Goal: Task Accomplishment & Management: Use online tool/utility

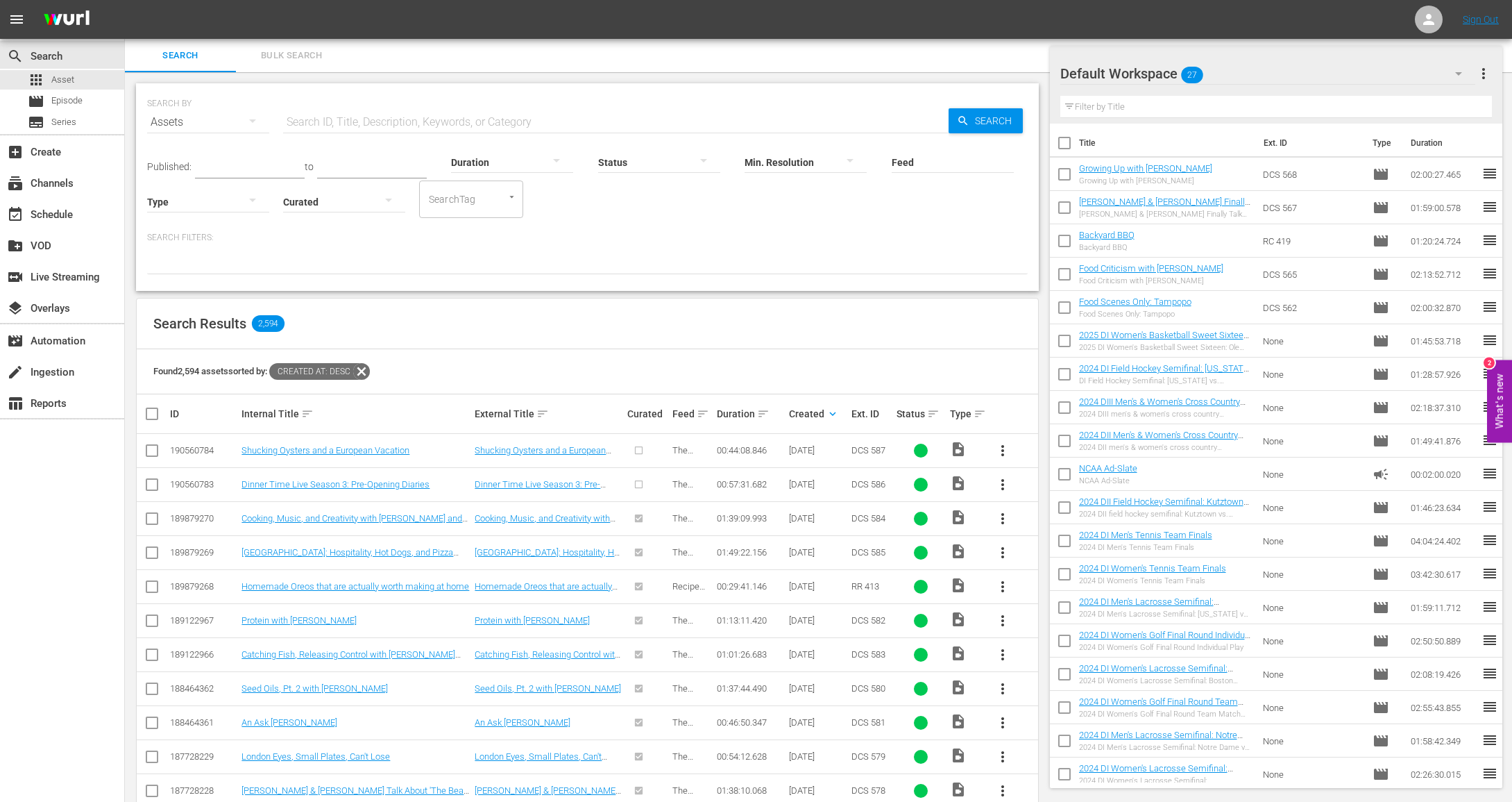
scroll to position [46, 0]
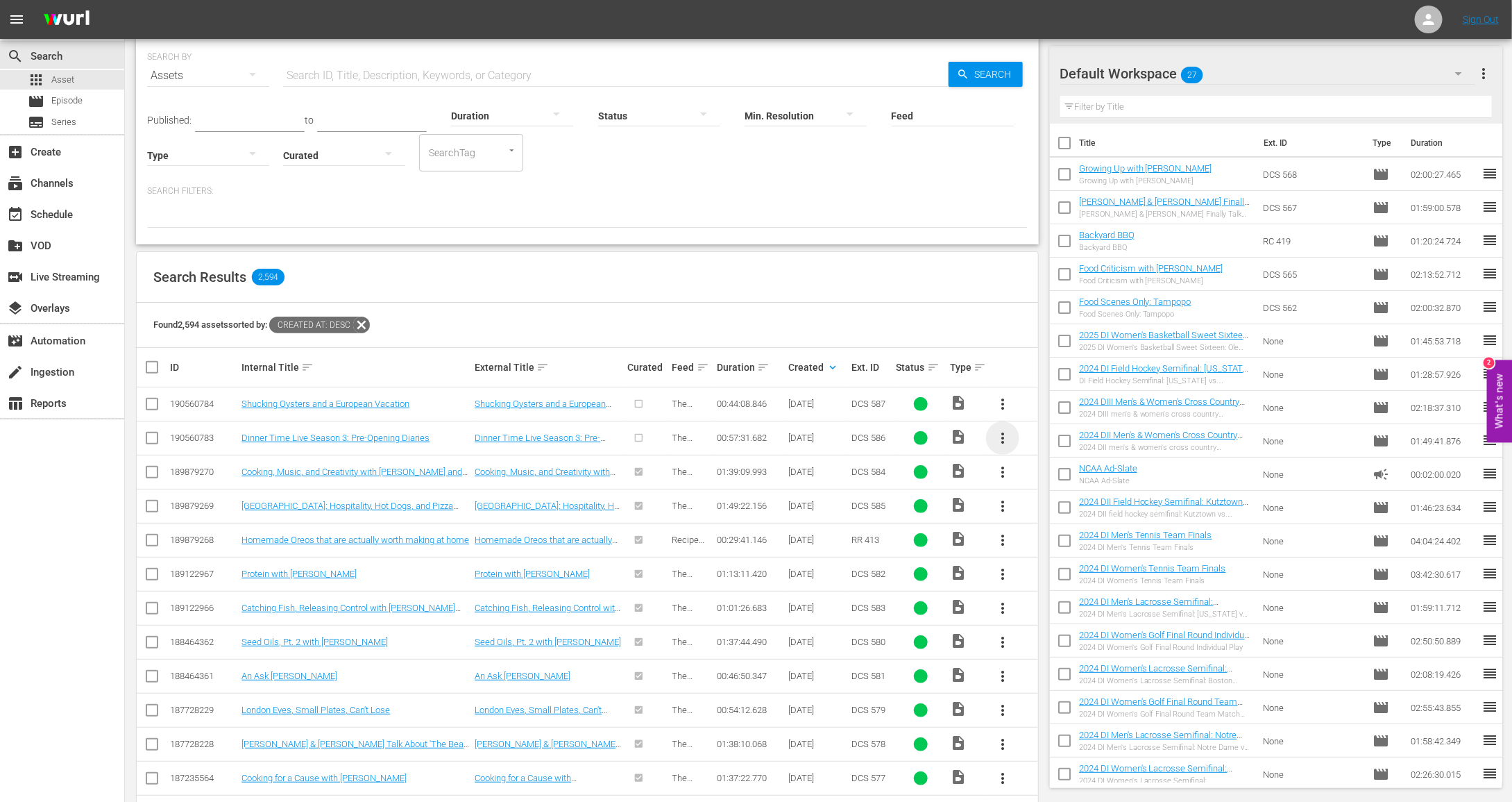
click at [1006, 444] on span "more_vert" at bounding box center [1003, 438] width 16 height 17
click at [1047, 539] on div "Episode" at bounding box center [1078, 542] width 94 height 33
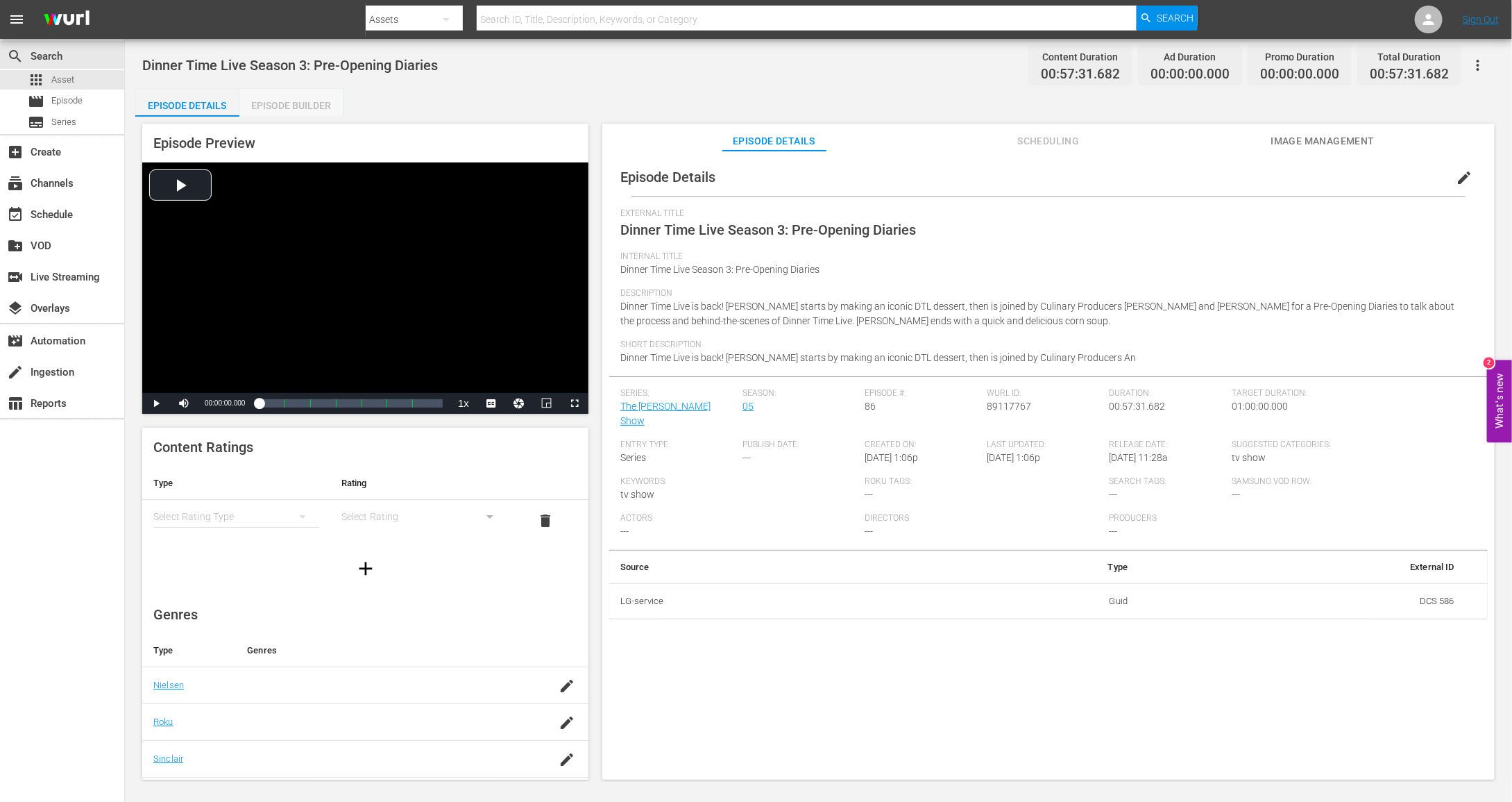
click at [318, 104] on div "Episode Builder" at bounding box center [291, 106] width 104 height 33
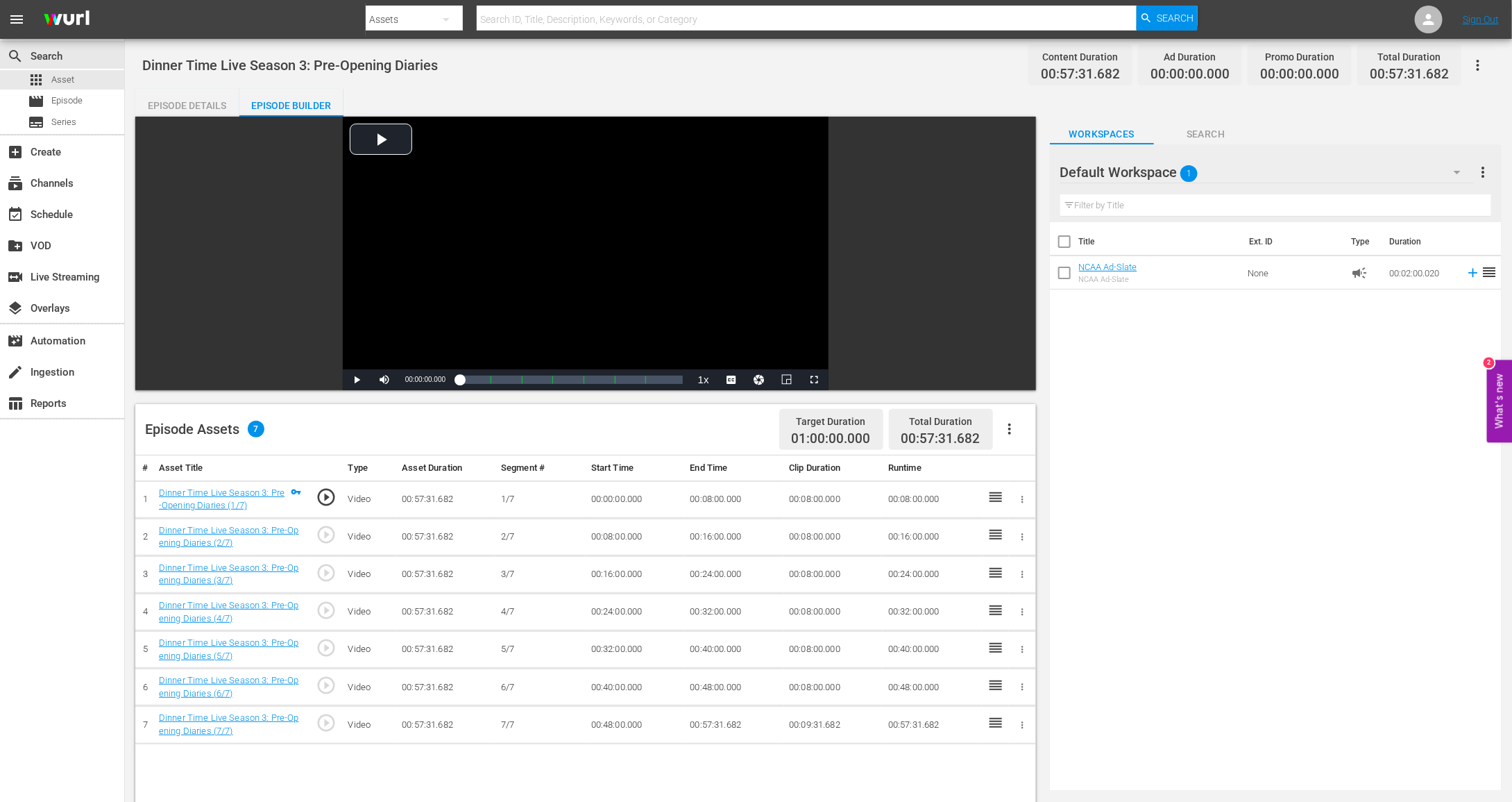
click at [1185, 175] on span "1" at bounding box center [1189, 173] width 17 height 29
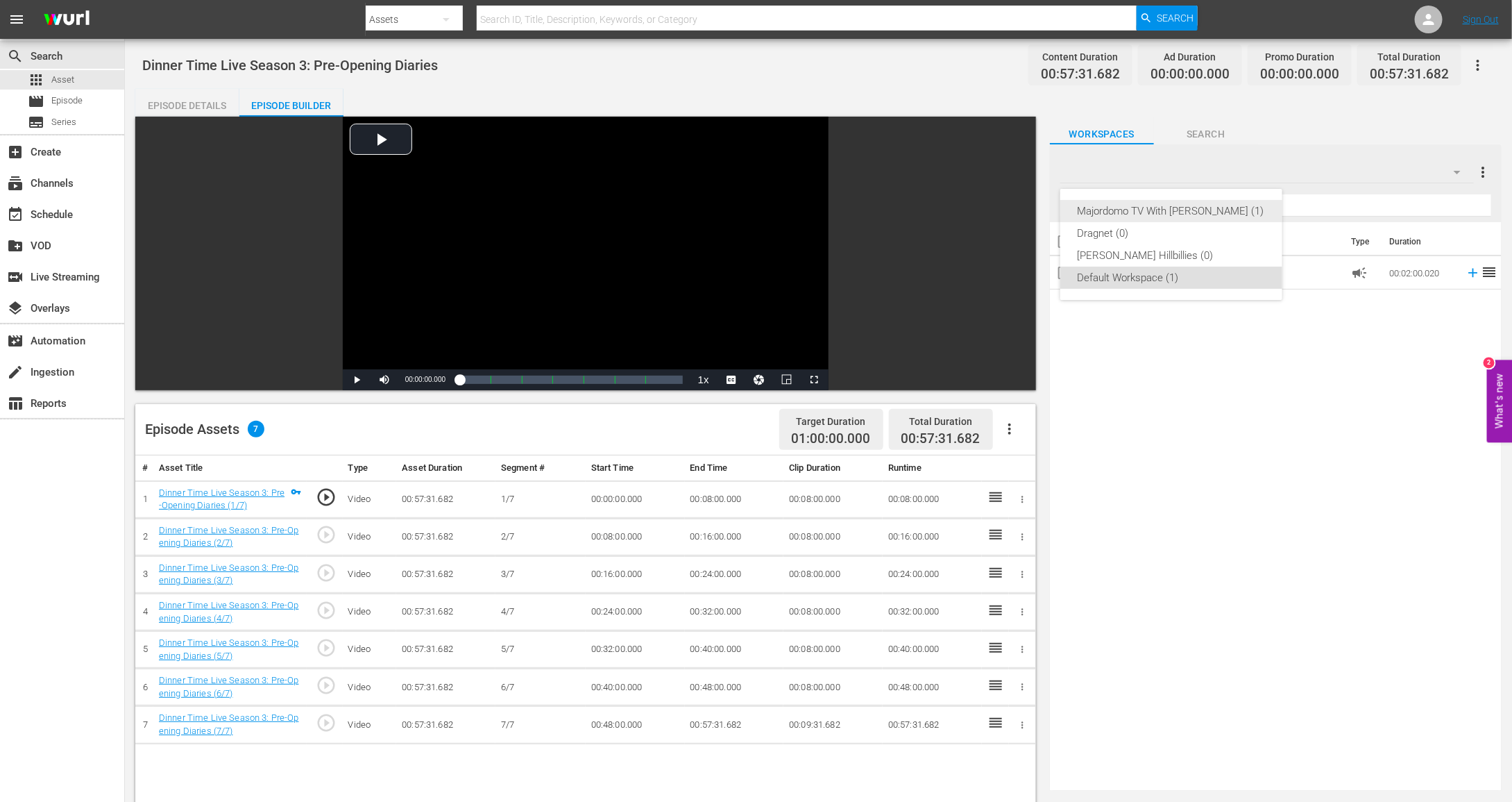
click at [1172, 213] on div "Majordomo TV With [PERSON_NAME] (1)" at bounding box center [1171, 210] width 189 height 22
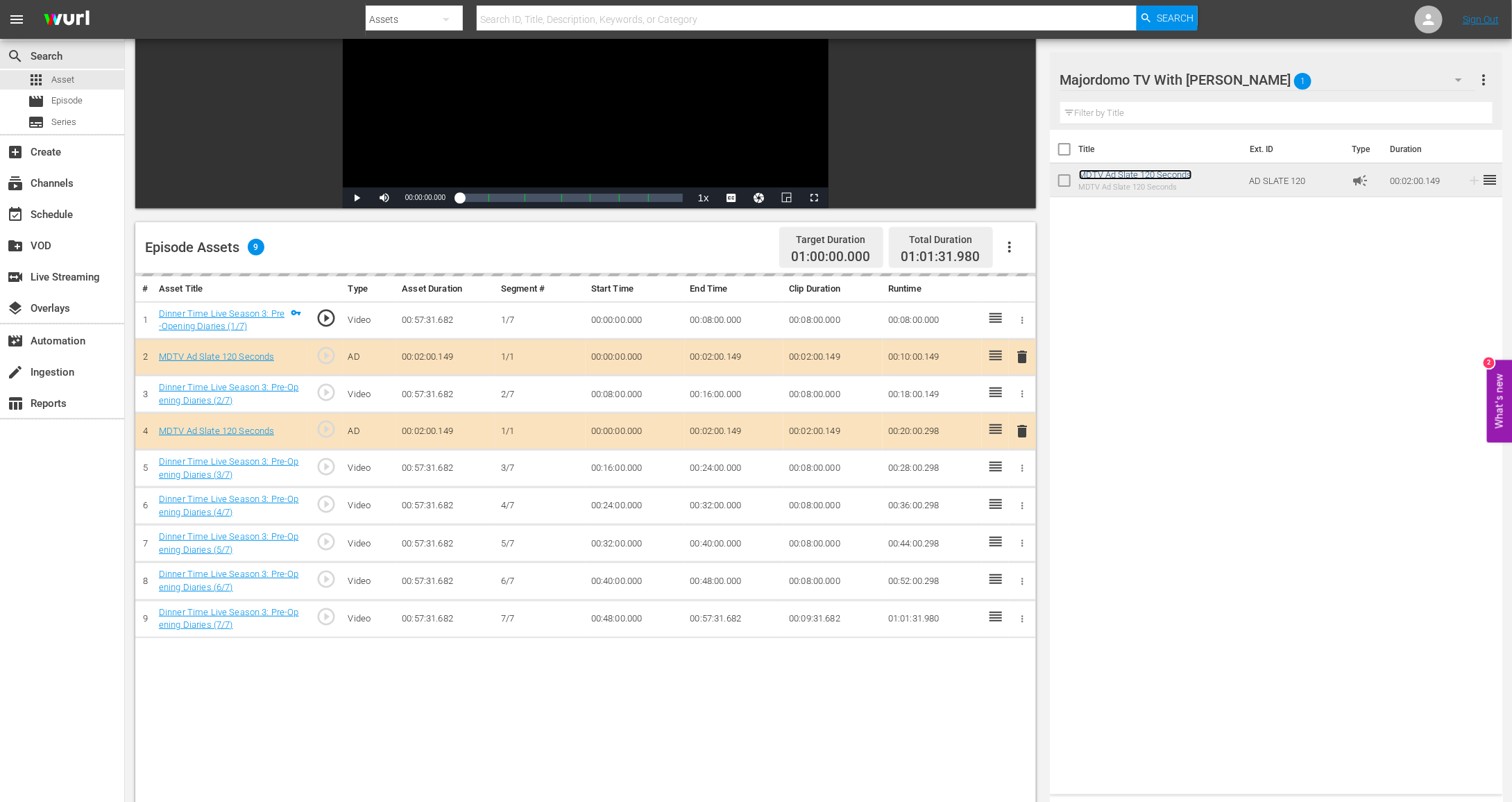
scroll to position [183, 0]
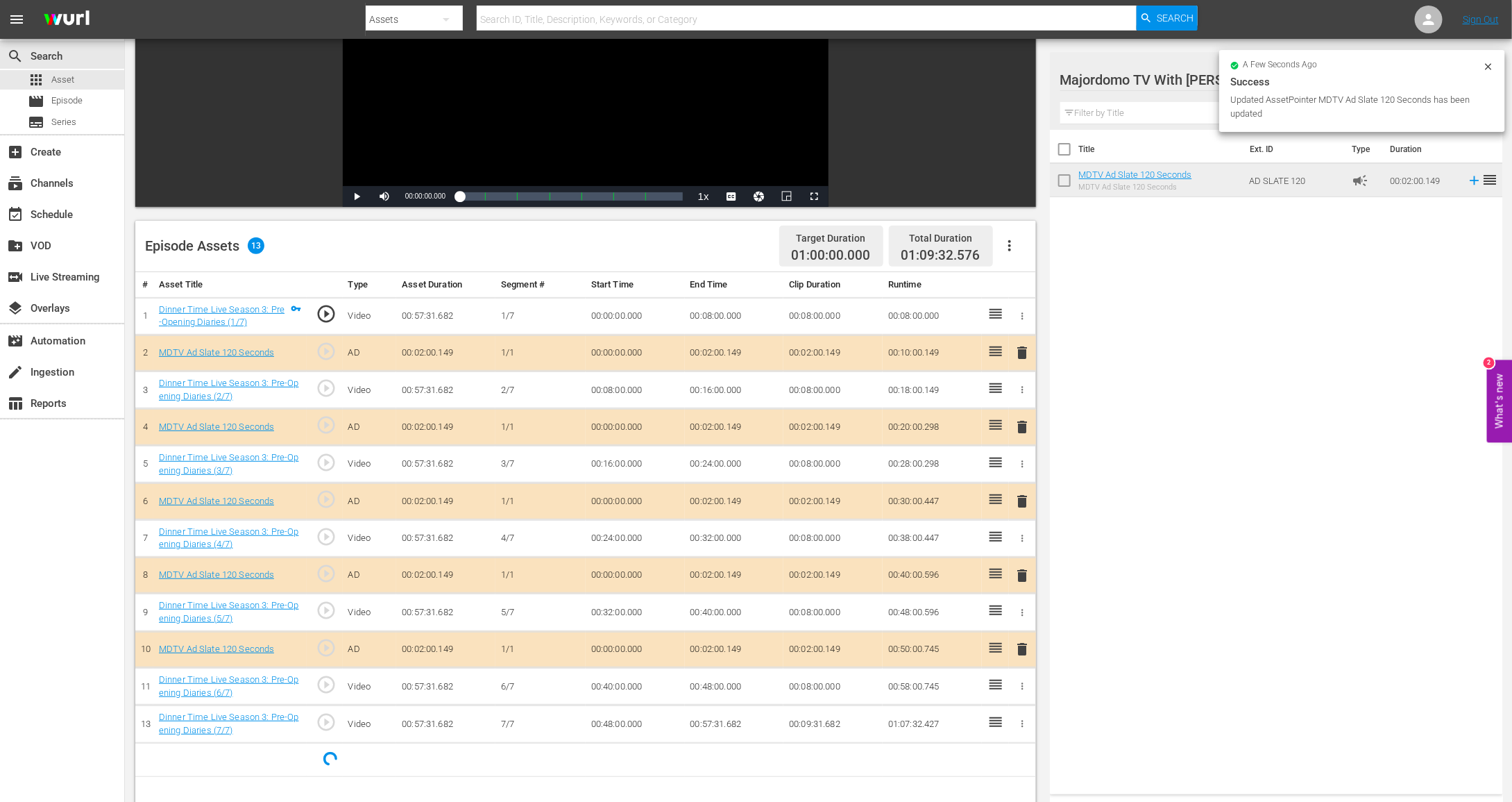
click at [718, 349] on td "00:02:00.149" at bounding box center [734, 353] width 99 height 37
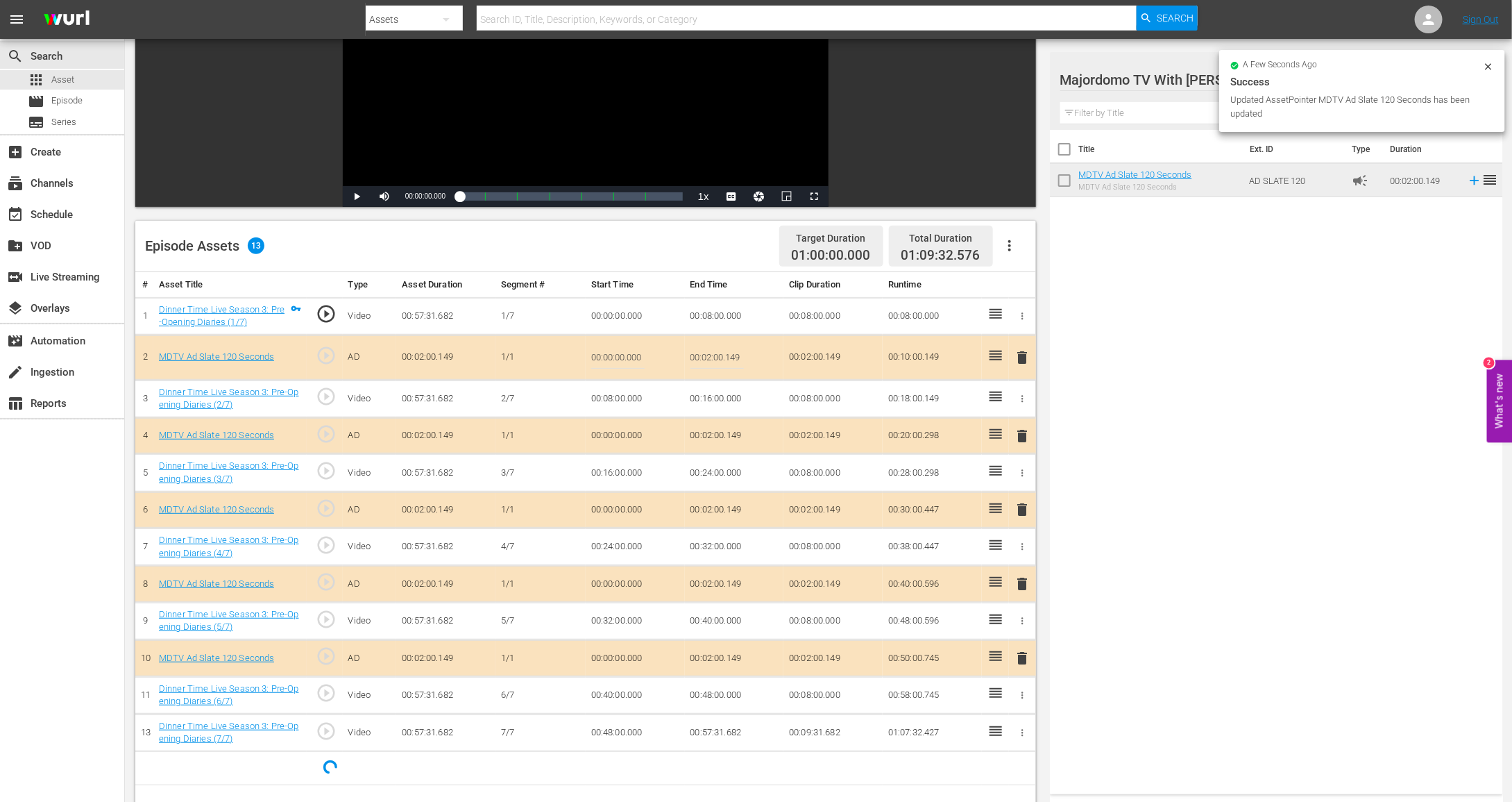
click at [718, 349] on input "00:02:00.149" at bounding box center [717, 357] width 54 height 33
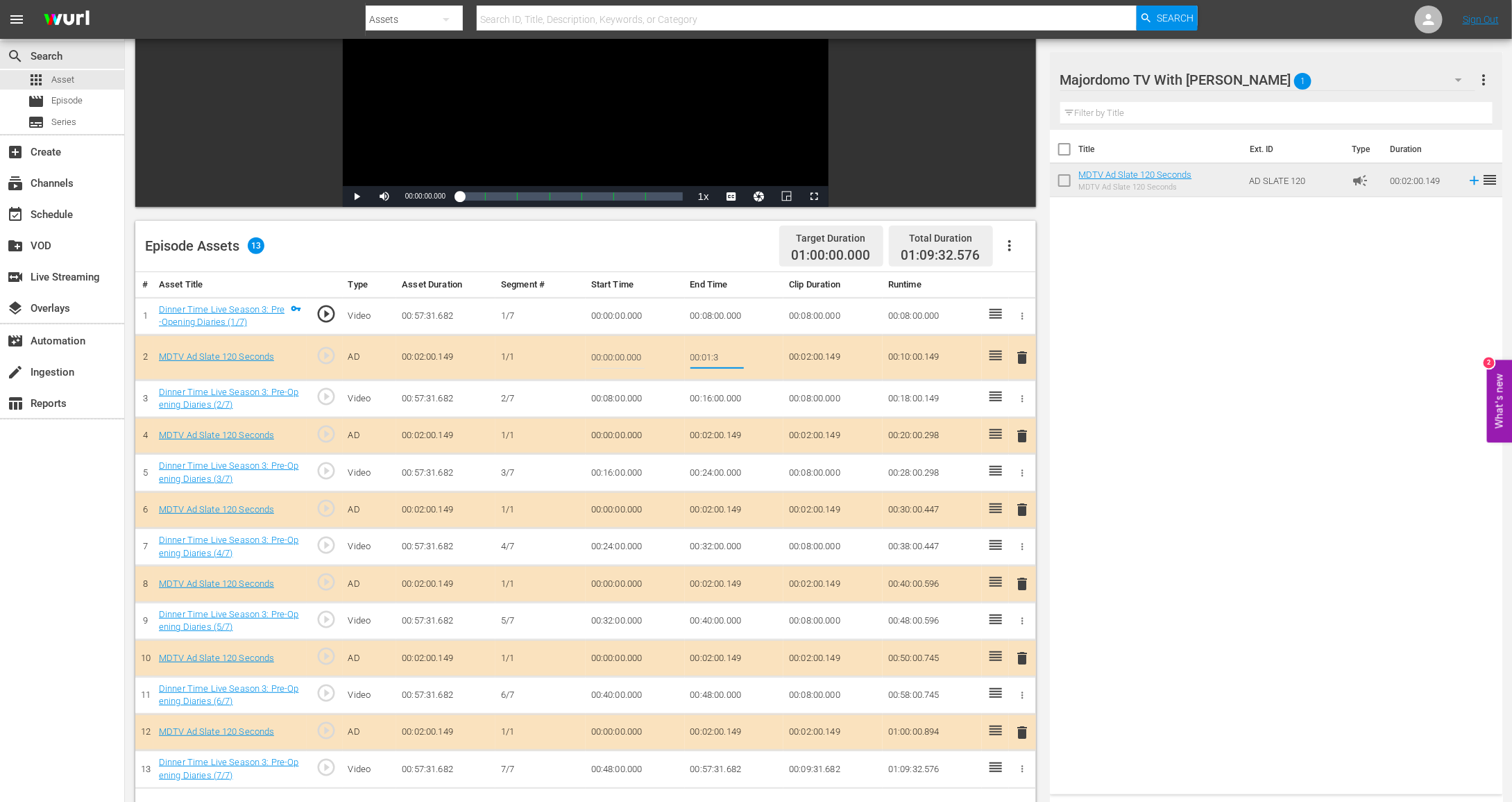
type input "00:01:30"
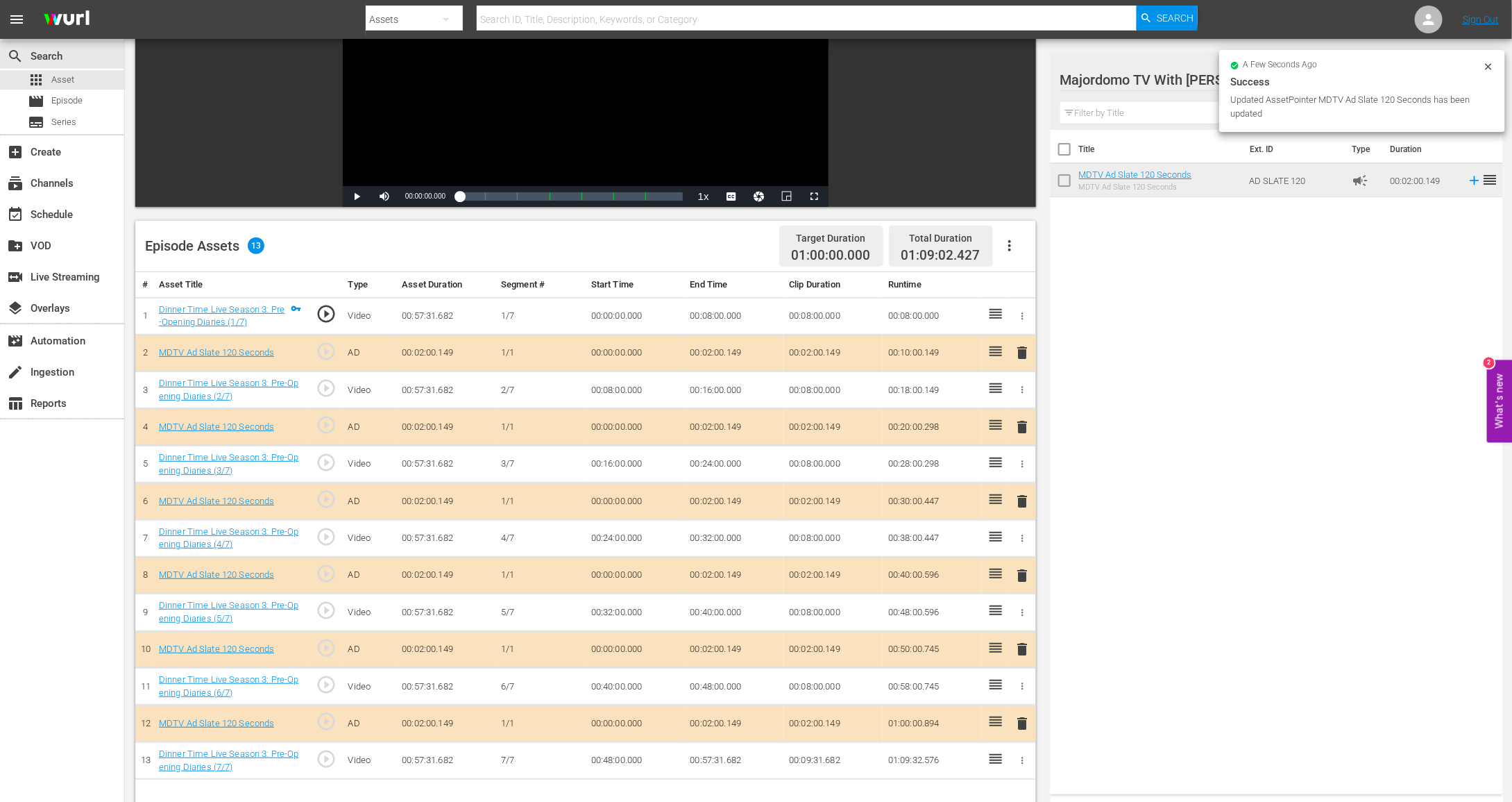
click at [712, 426] on td "00:02:00.149" at bounding box center [734, 427] width 99 height 37
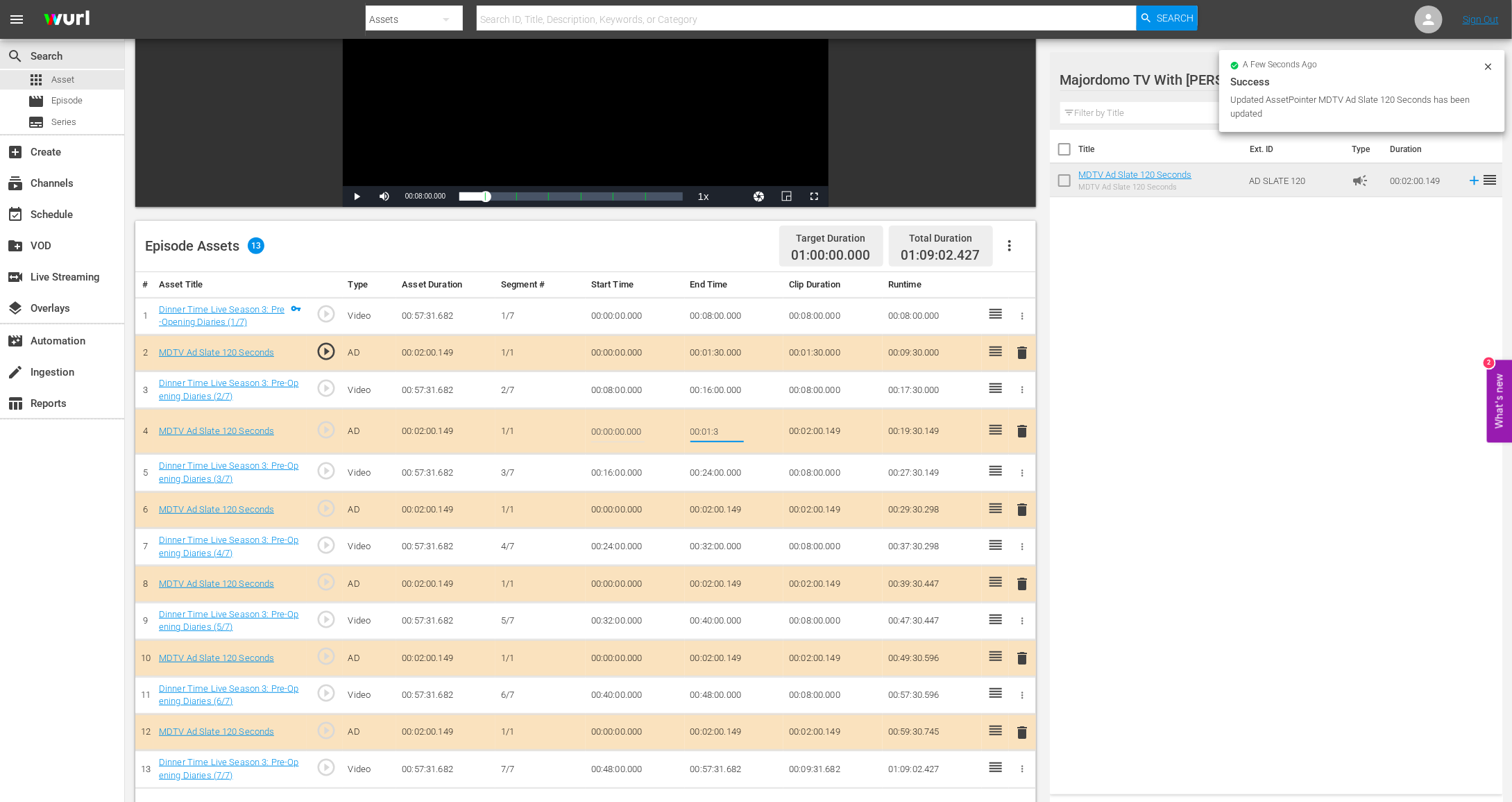
type input "00:01:30"
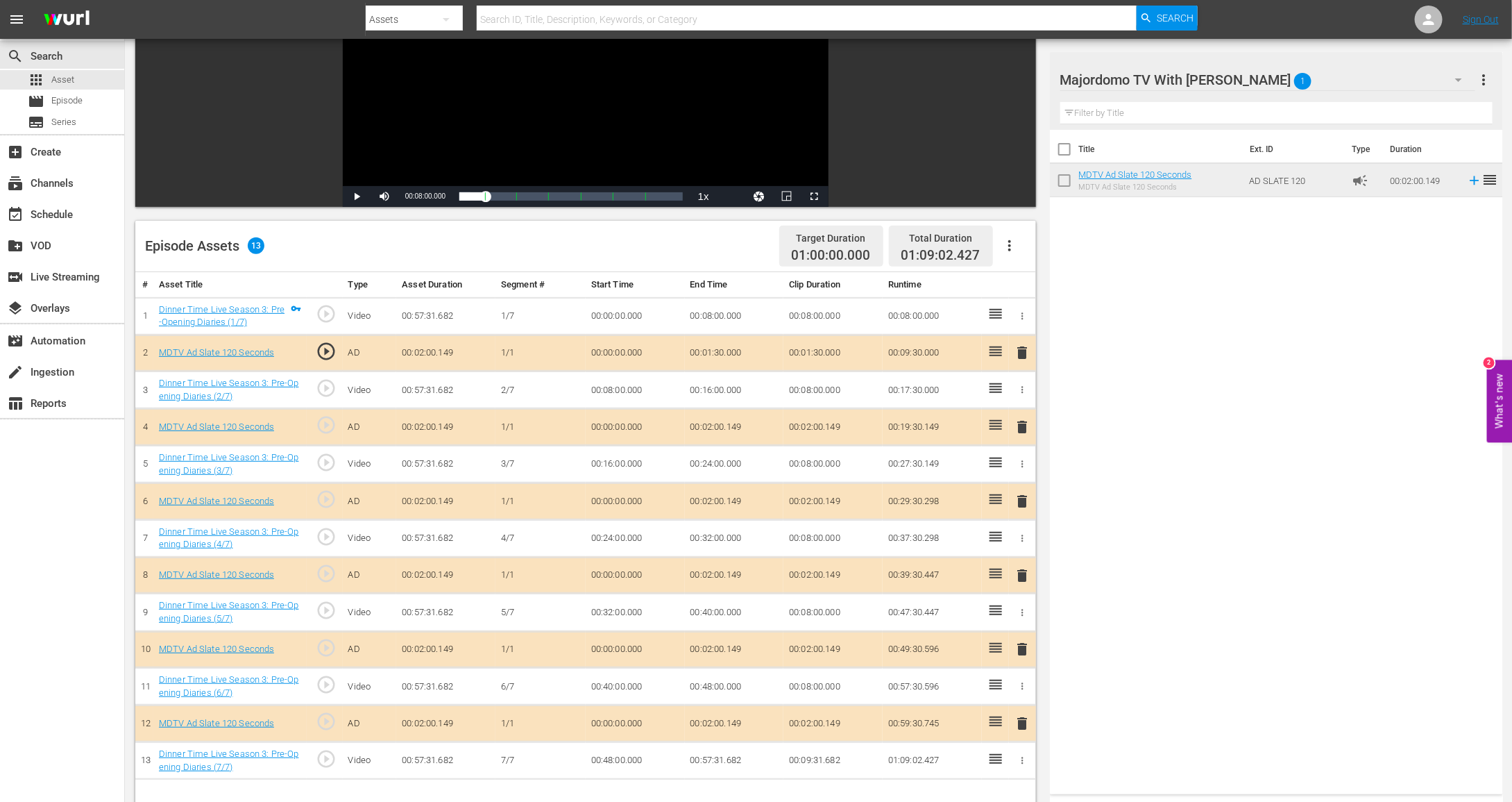
click at [708, 496] on td "00:02:00.149" at bounding box center [734, 502] width 99 height 37
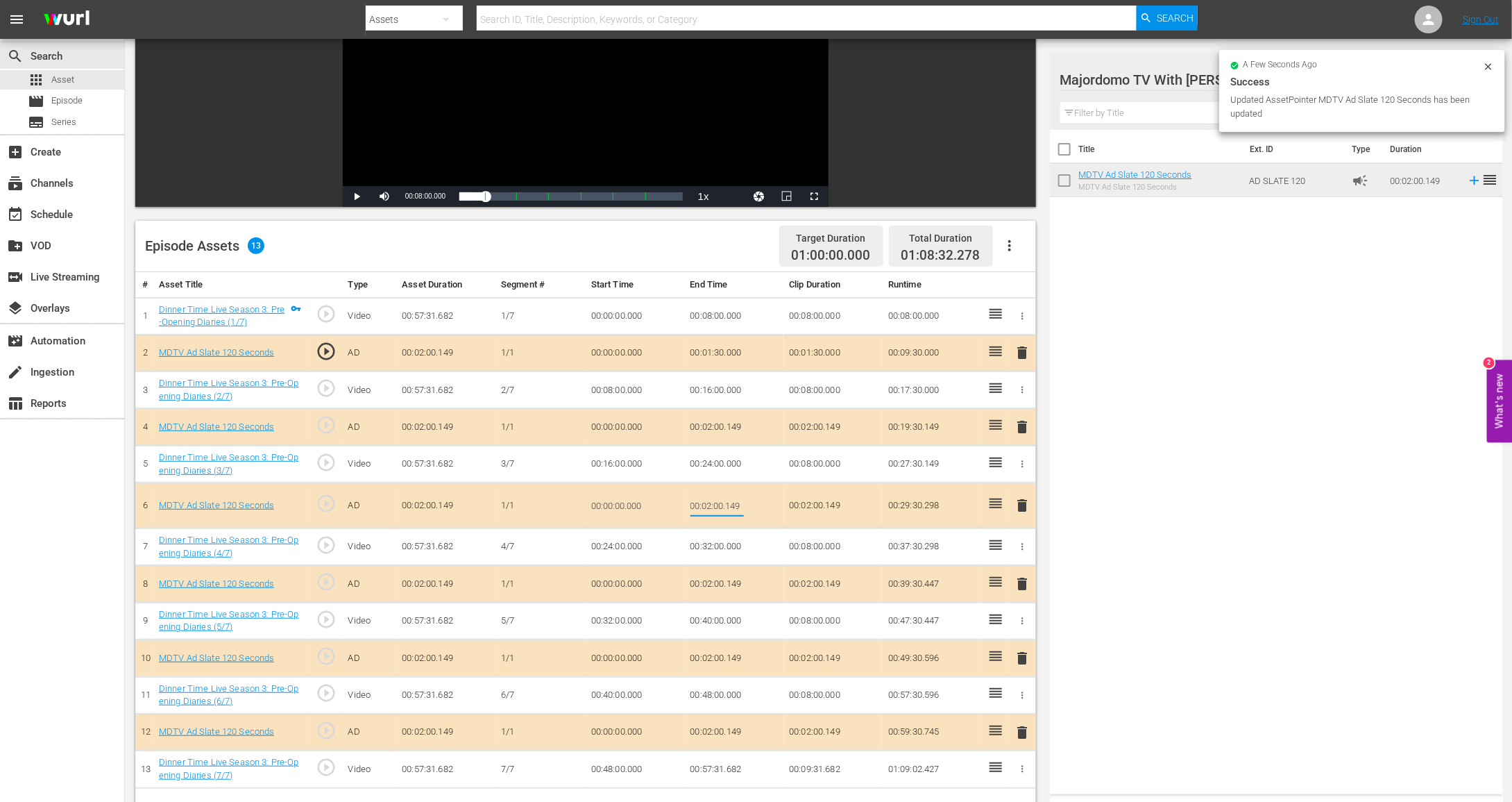
click at [708, 496] on input "00:02:00.149" at bounding box center [717, 505] width 54 height 33
type input "00:01:30"
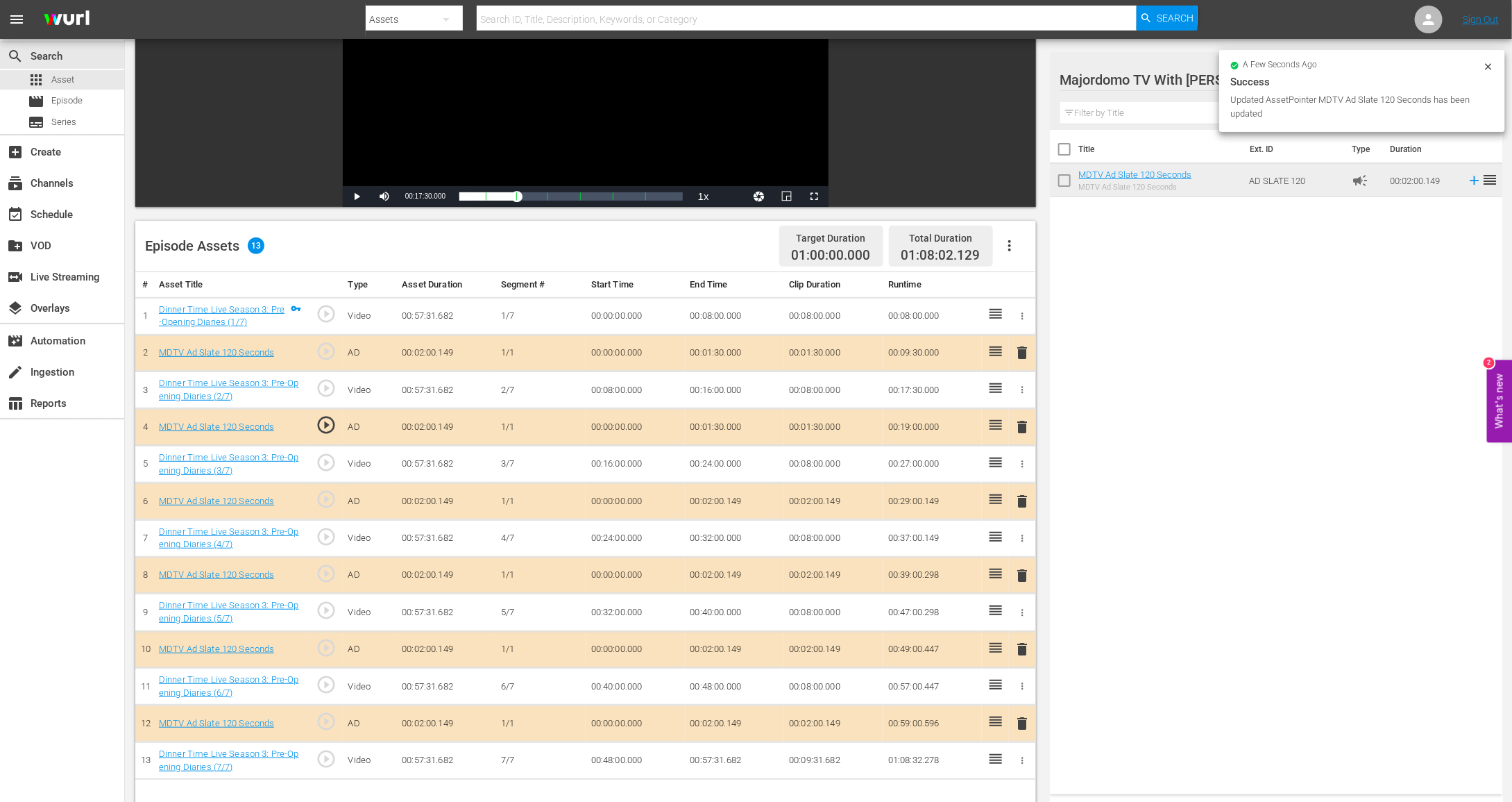
click at [716, 575] on td "00:02:00.149" at bounding box center [734, 575] width 99 height 37
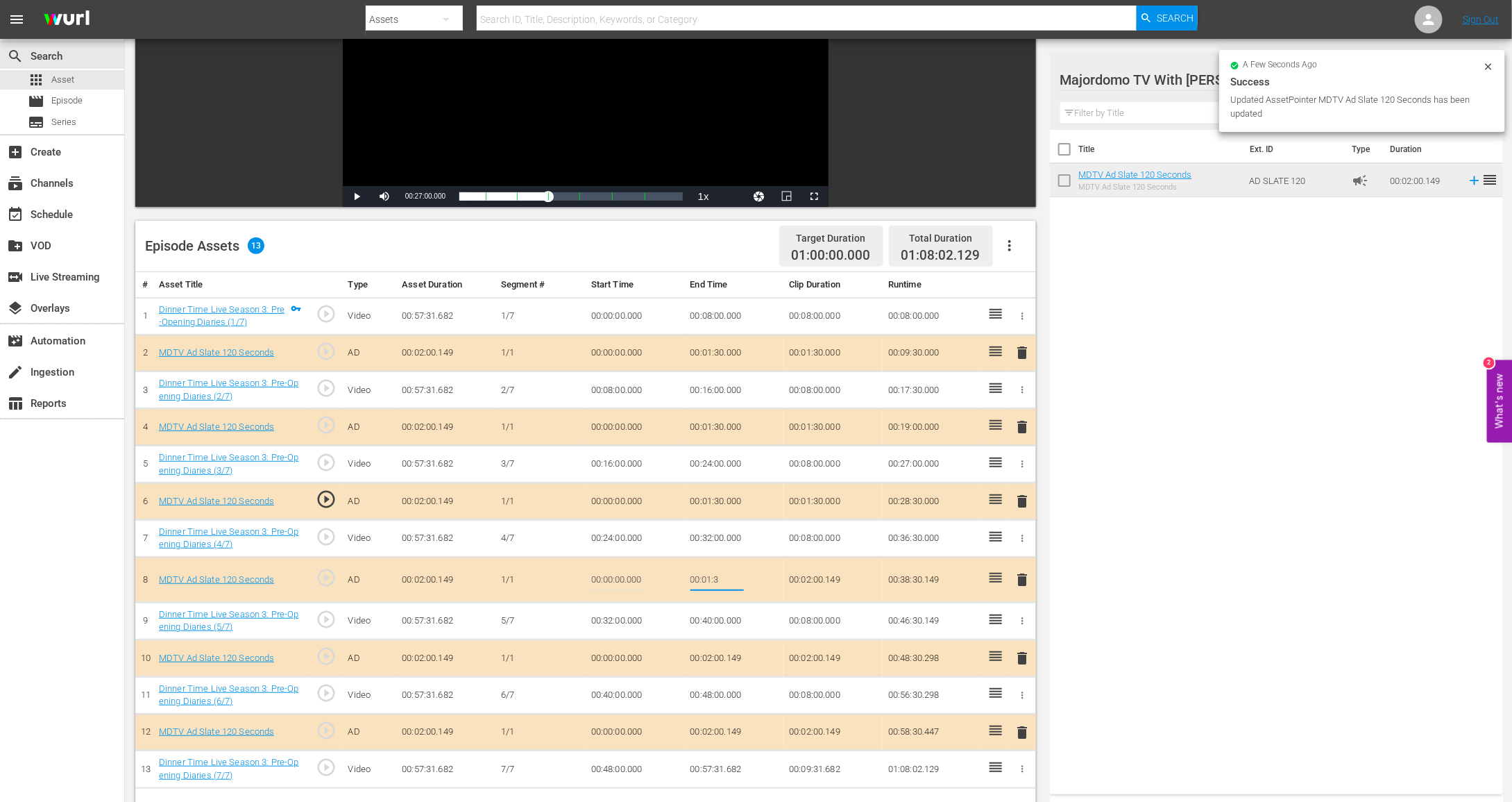
type input "00:01:30"
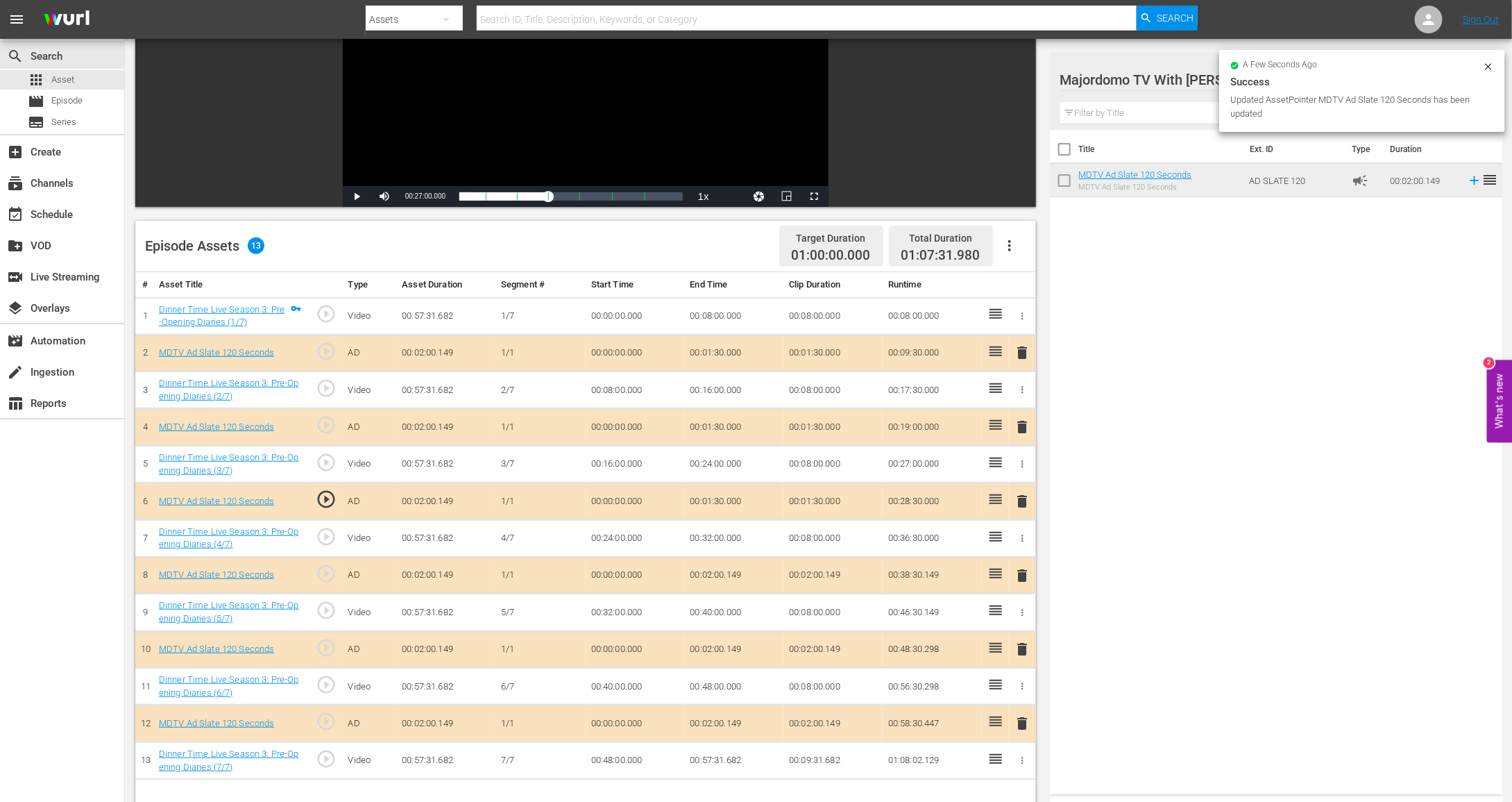
click at [710, 641] on td "00:02:00.149" at bounding box center [734, 649] width 99 height 37
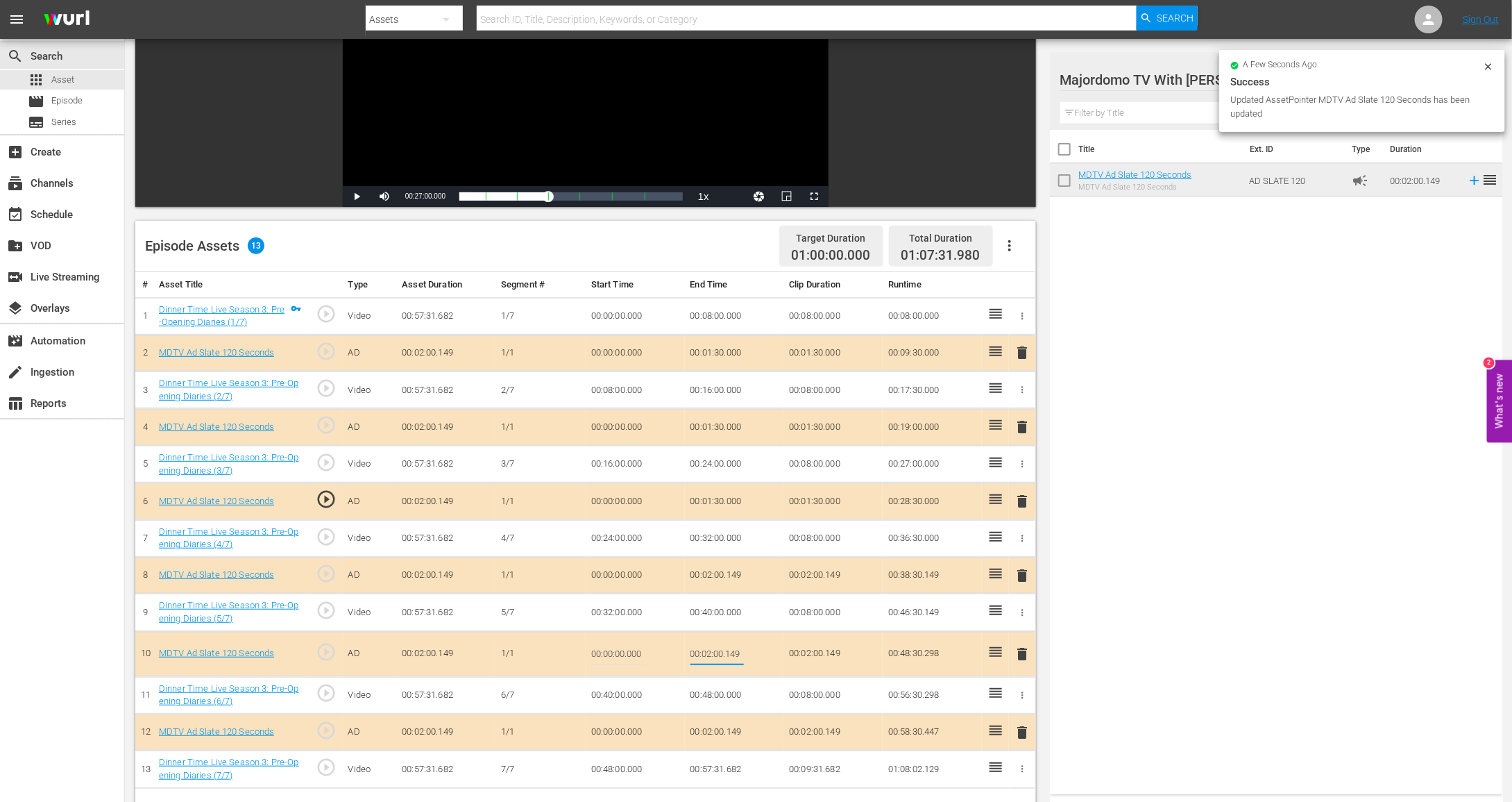
click at [710, 641] on input "00:02:00.149" at bounding box center [717, 653] width 54 height 33
type input "00:01:30"
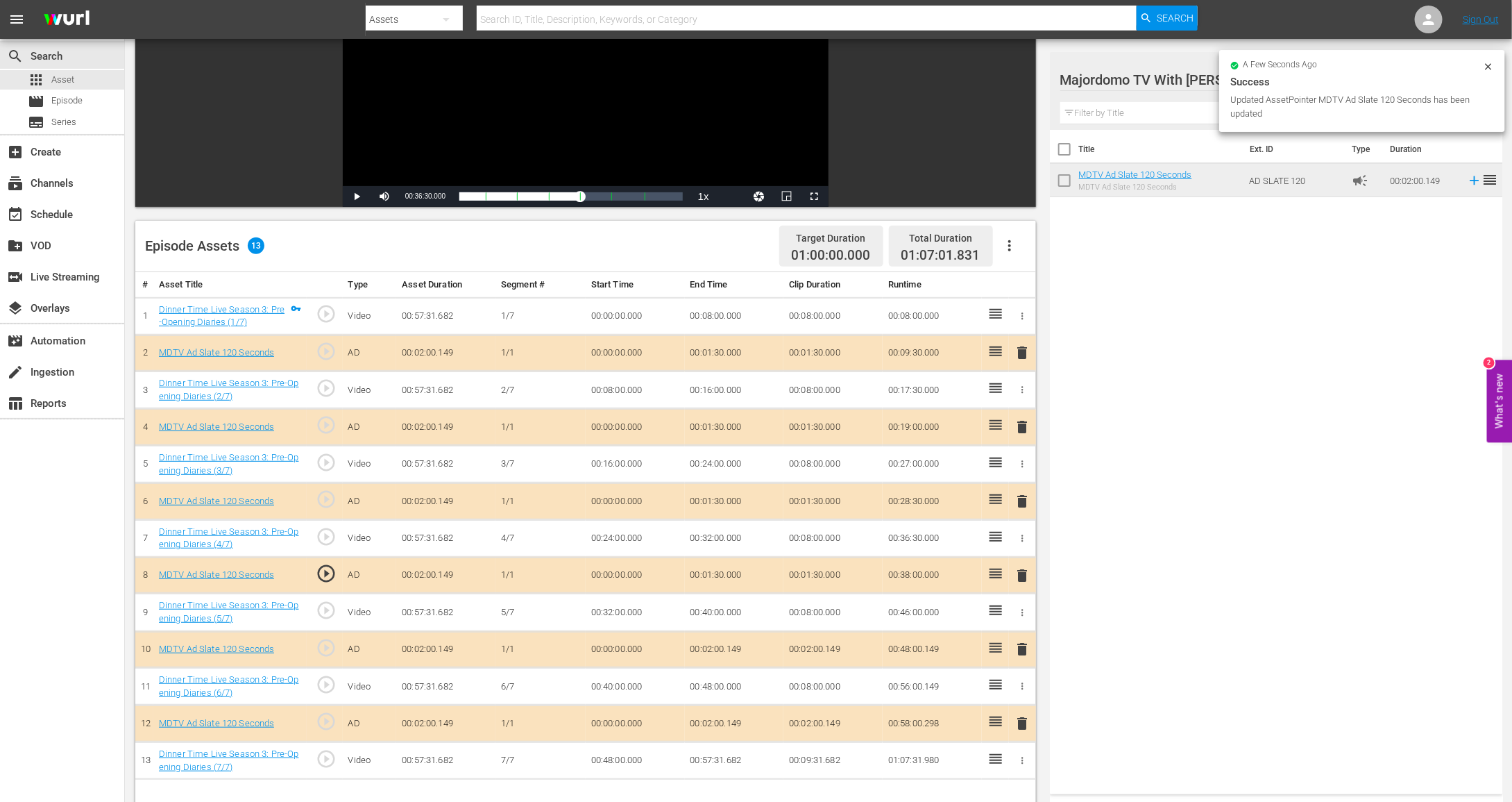
click at [716, 723] on td "00:02:00.149" at bounding box center [734, 724] width 99 height 37
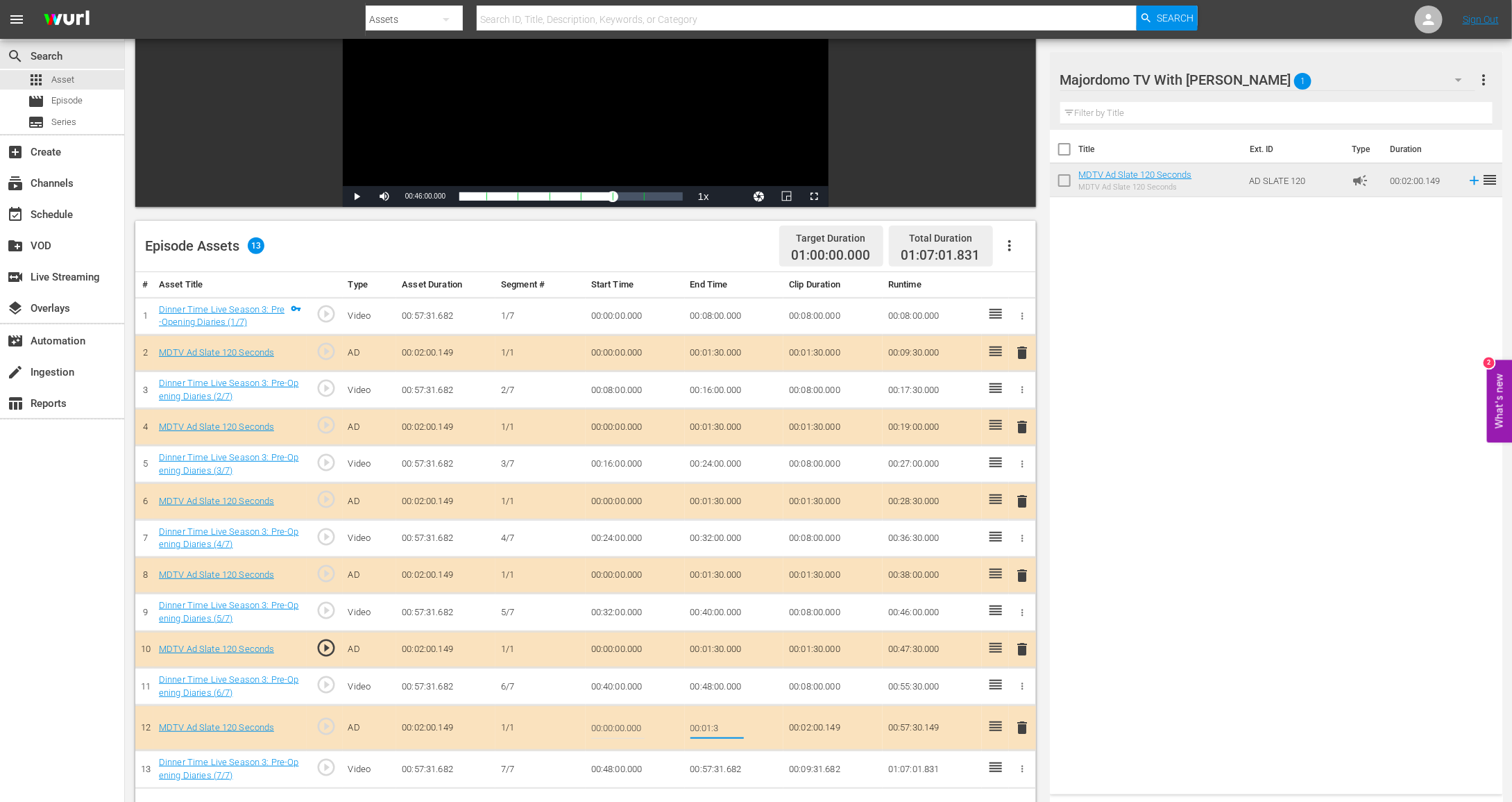
type input "00:01:30"
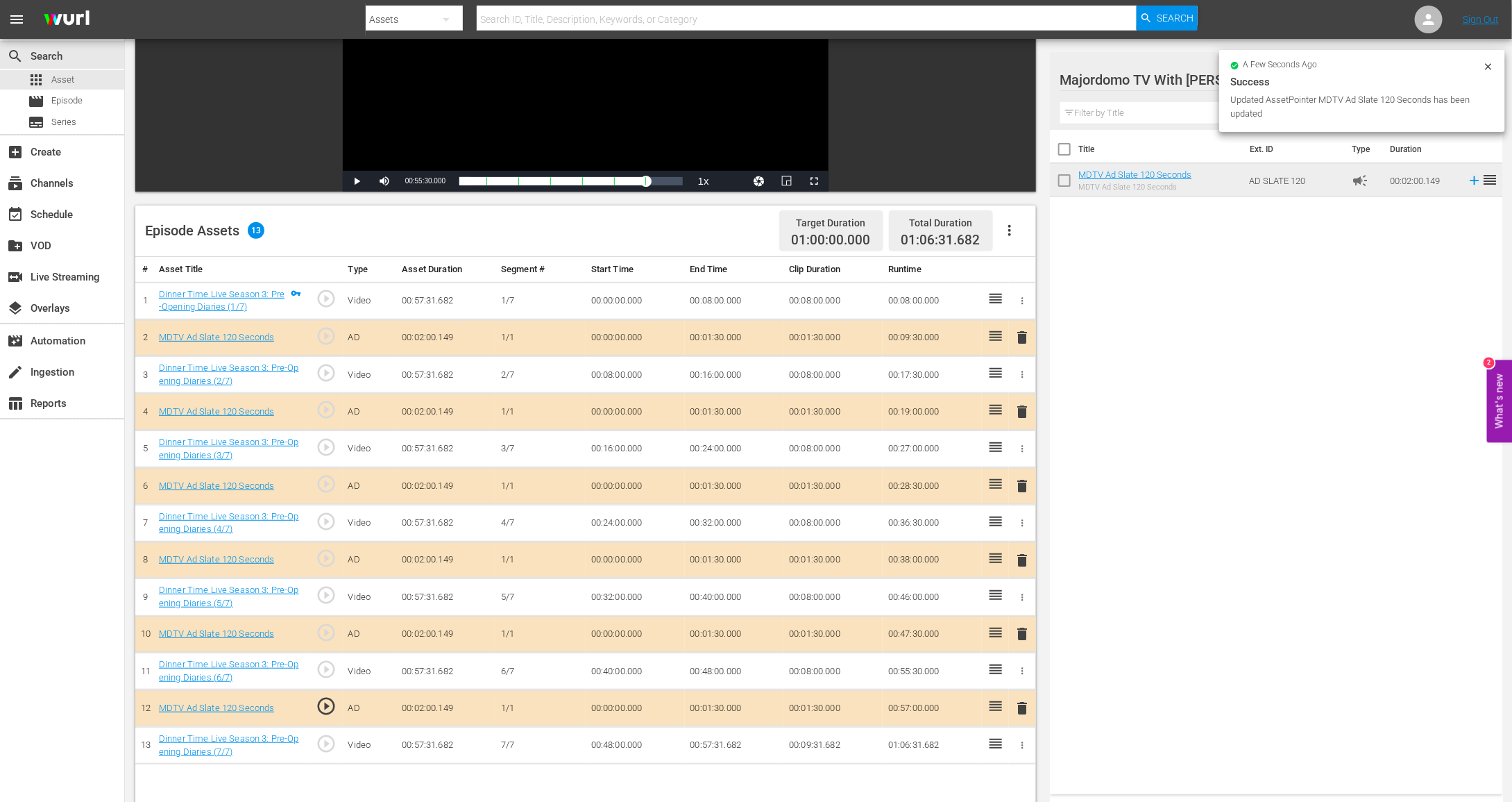
scroll to position [0, 0]
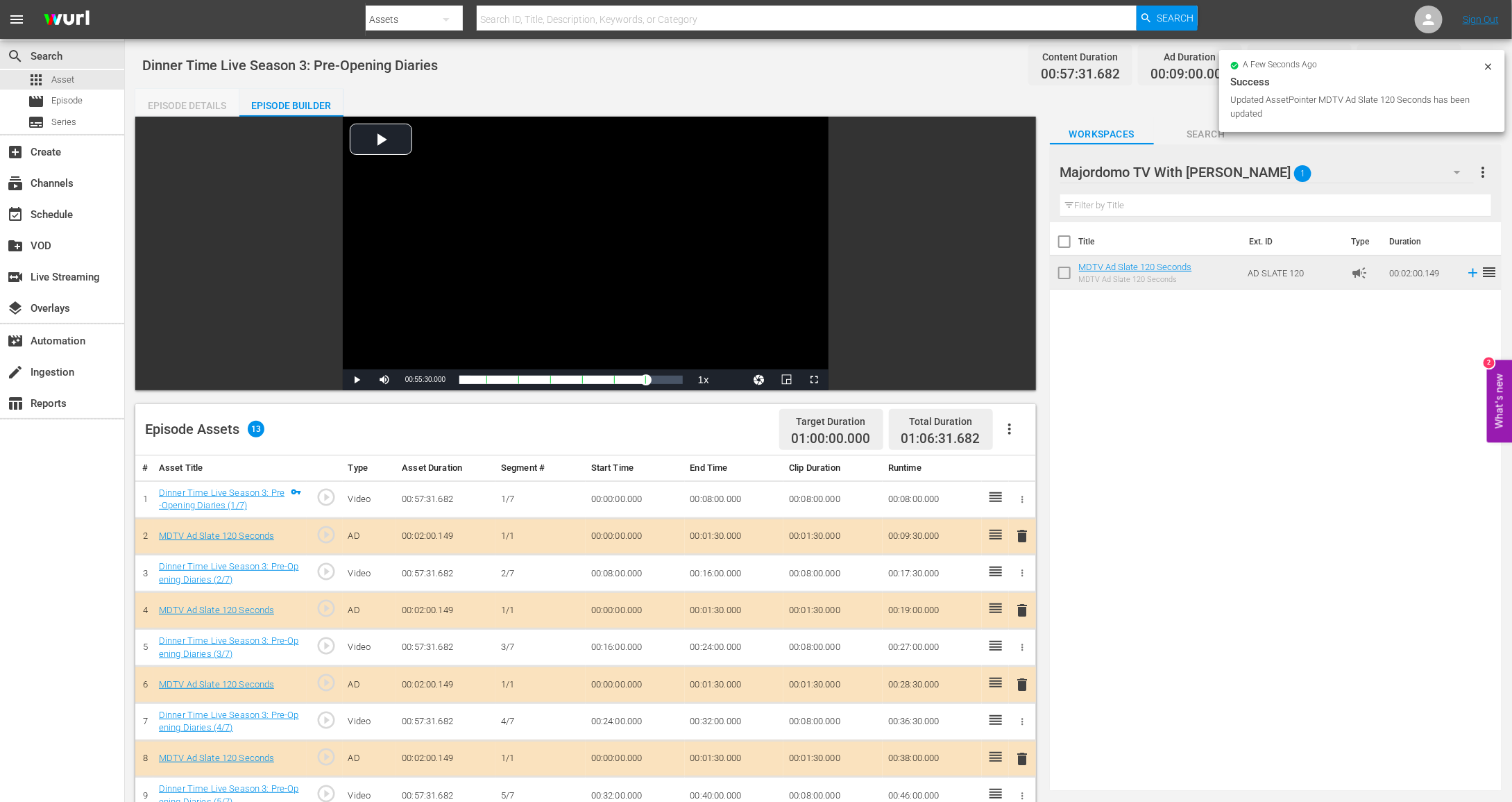
click at [188, 110] on div "Episode Details" at bounding box center [187, 106] width 104 height 33
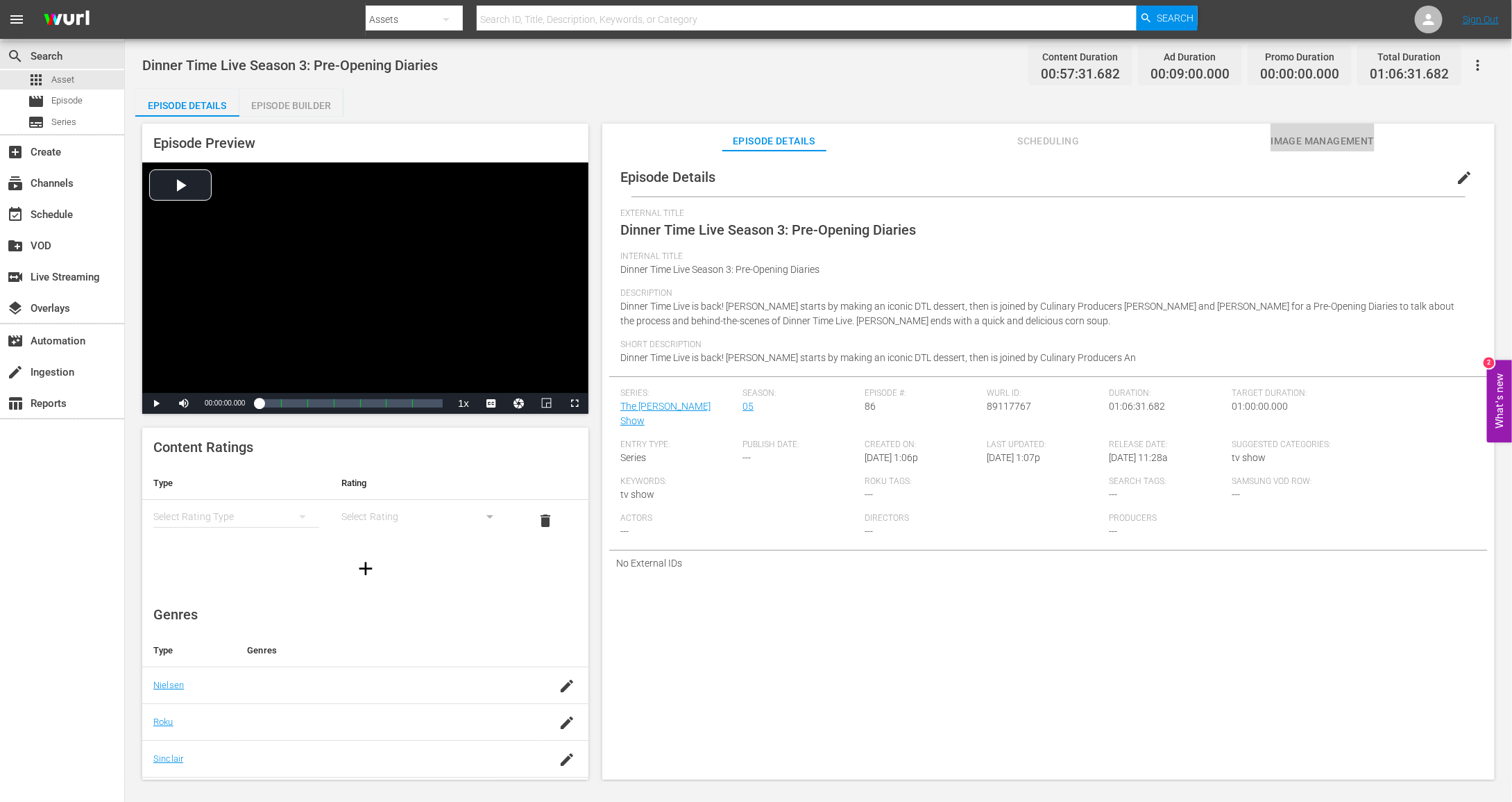
click at [1322, 147] on span "Image Management" at bounding box center [1323, 141] width 104 height 17
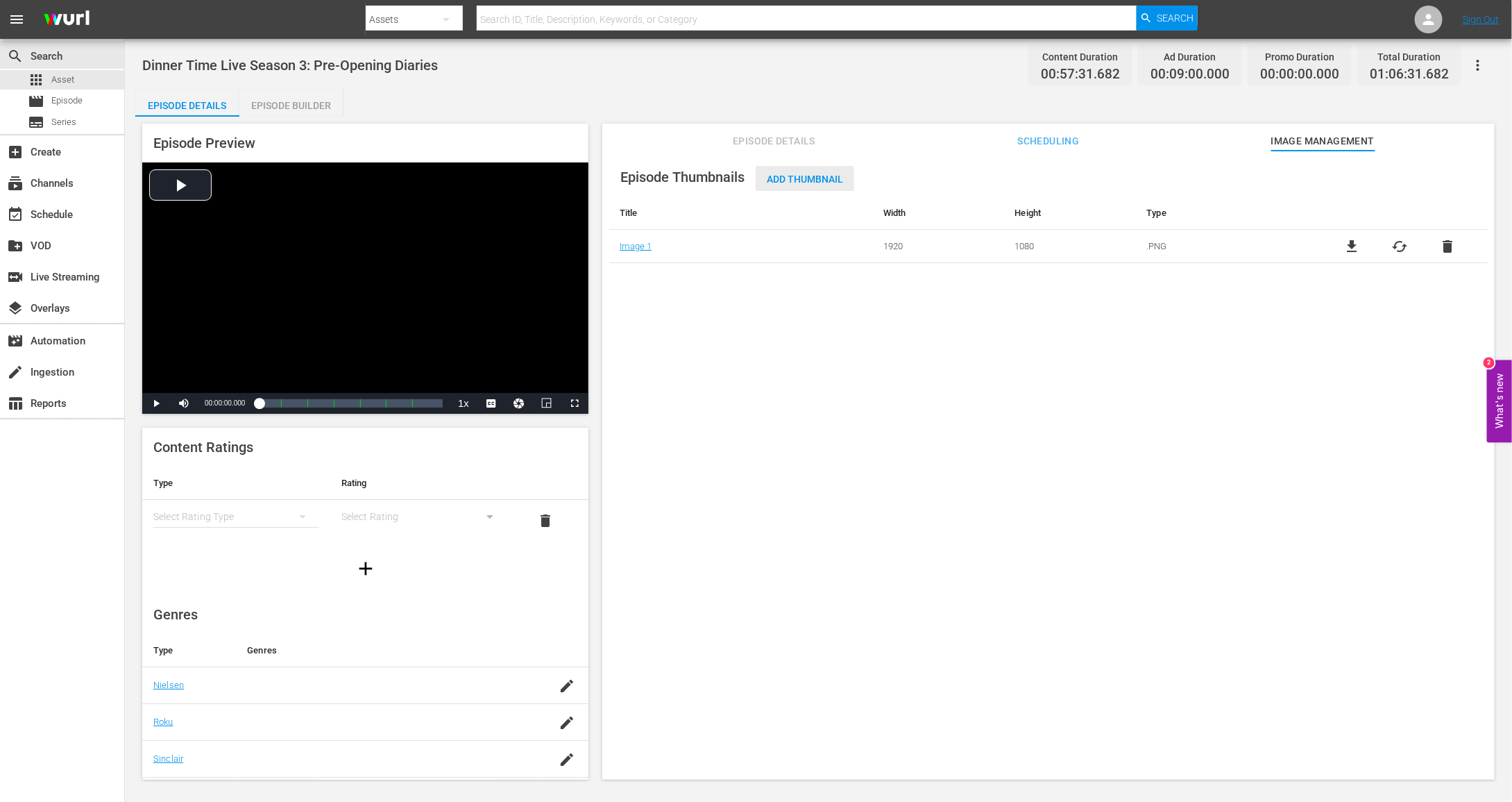
click at [791, 173] on span "Add Thumbnail" at bounding box center [804, 178] width 98 height 11
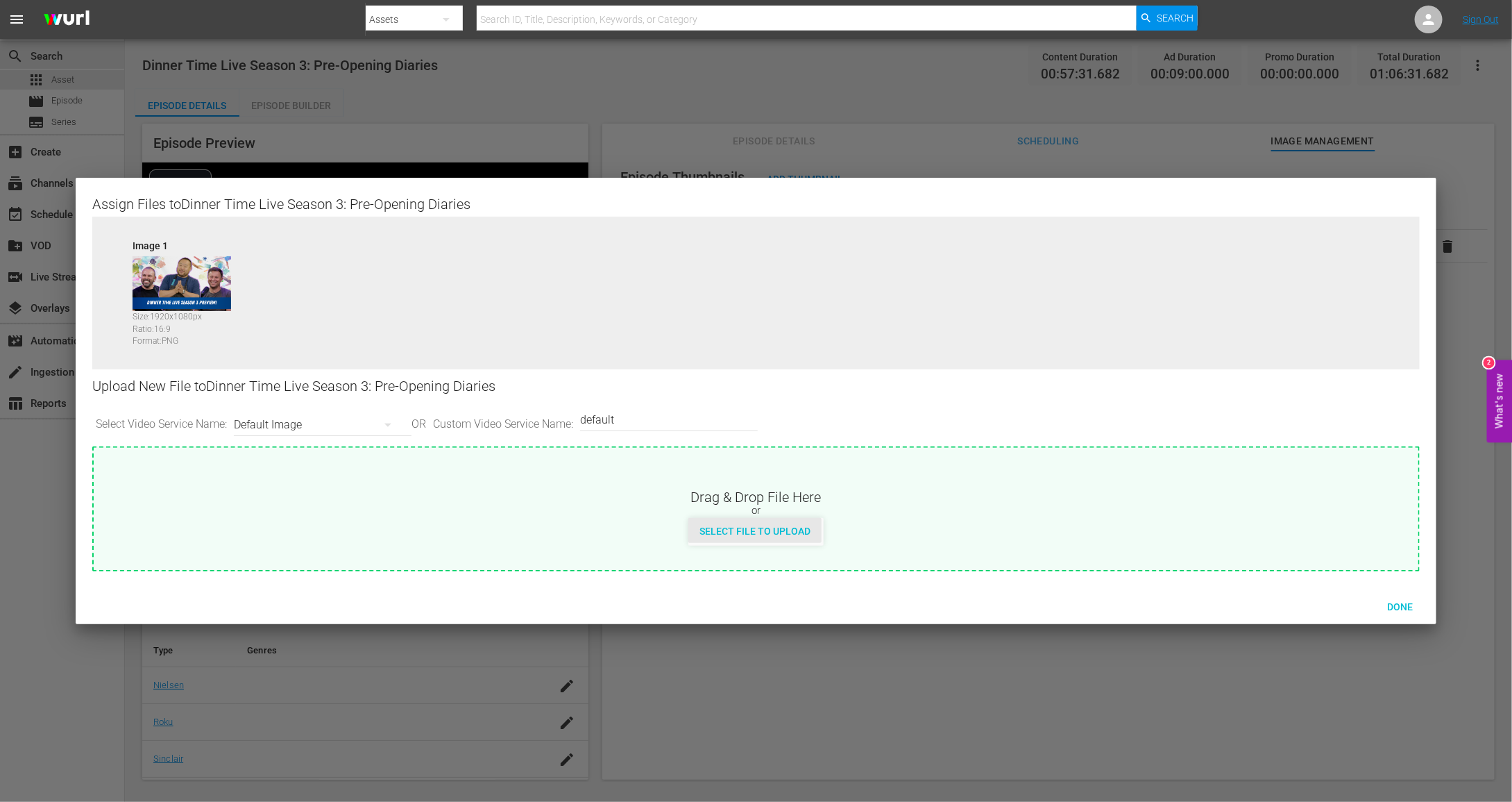
click at [792, 536] on span "Select File to Upload" at bounding box center [756, 531] width 134 height 11
click at [723, 512] on div "or" at bounding box center [756, 511] width 1325 height 14
type input "C:\fakepath\MDTV_DCS_586_Art_400x225.png"
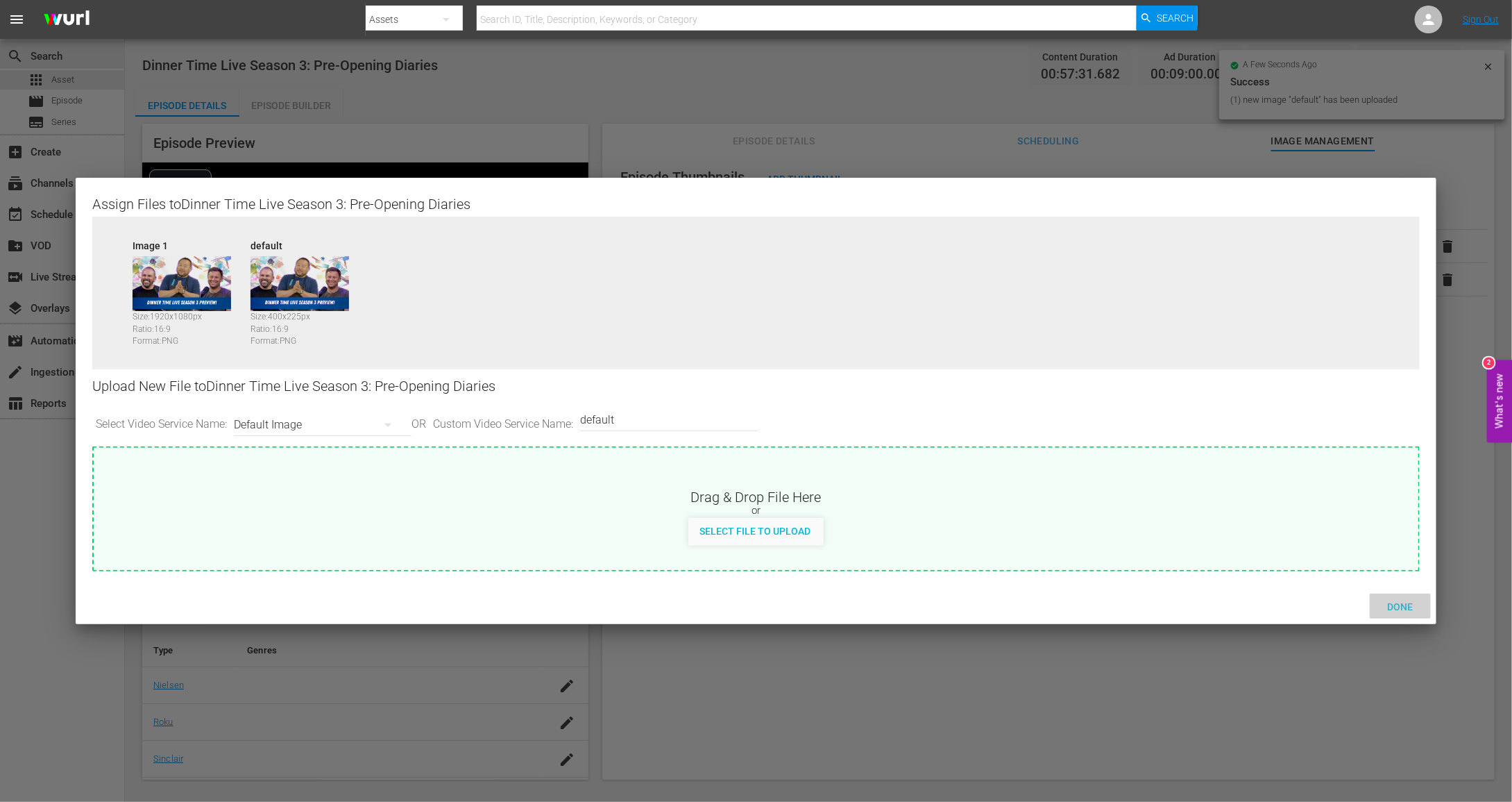
click at [1418, 602] on span "Done" at bounding box center [1401, 606] width 48 height 11
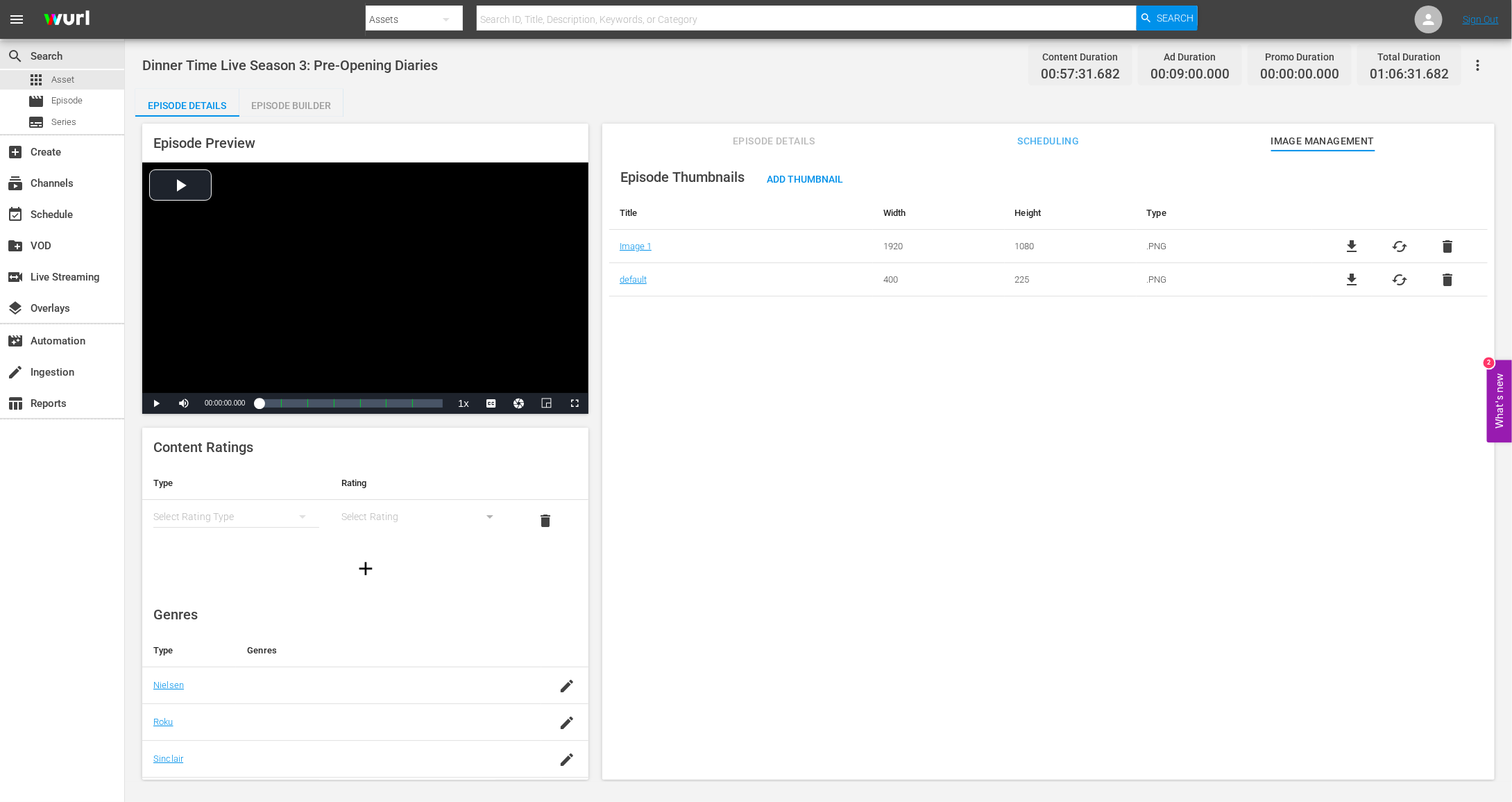
click at [1480, 61] on icon "button" at bounding box center [1478, 65] width 16 height 17
click at [1437, 78] on div "Add Episode to Workspace" at bounding box center [1379, 70] width 212 height 33
click at [79, 77] on div "apps Asset" at bounding box center [62, 80] width 125 height 20
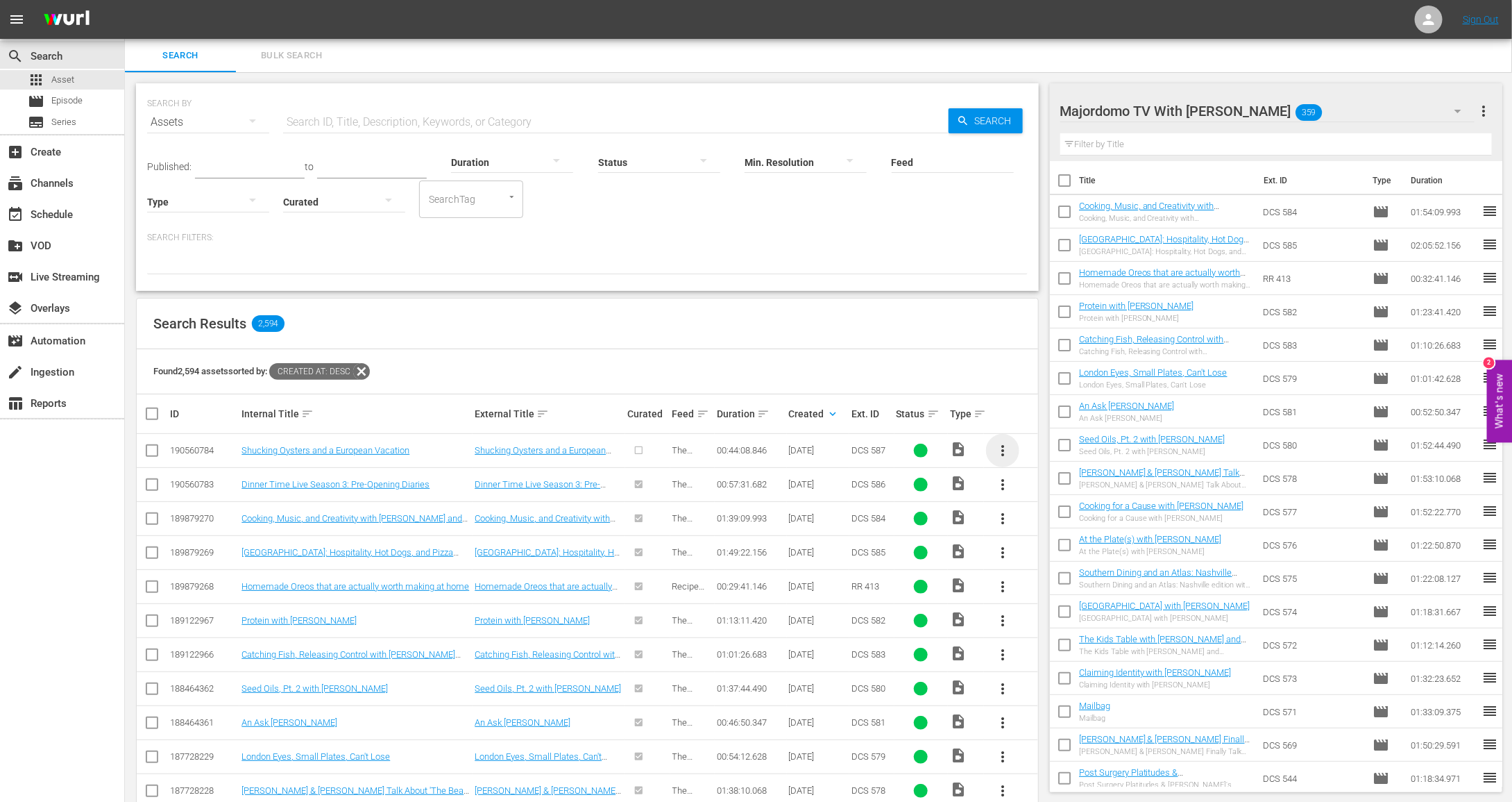
click at [1006, 447] on span "more_vert" at bounding box center [1003, 451] width 16 height 17
click at [1054, 551] on div "Episode" at bounding box center [1078, 555] width 94 height 33
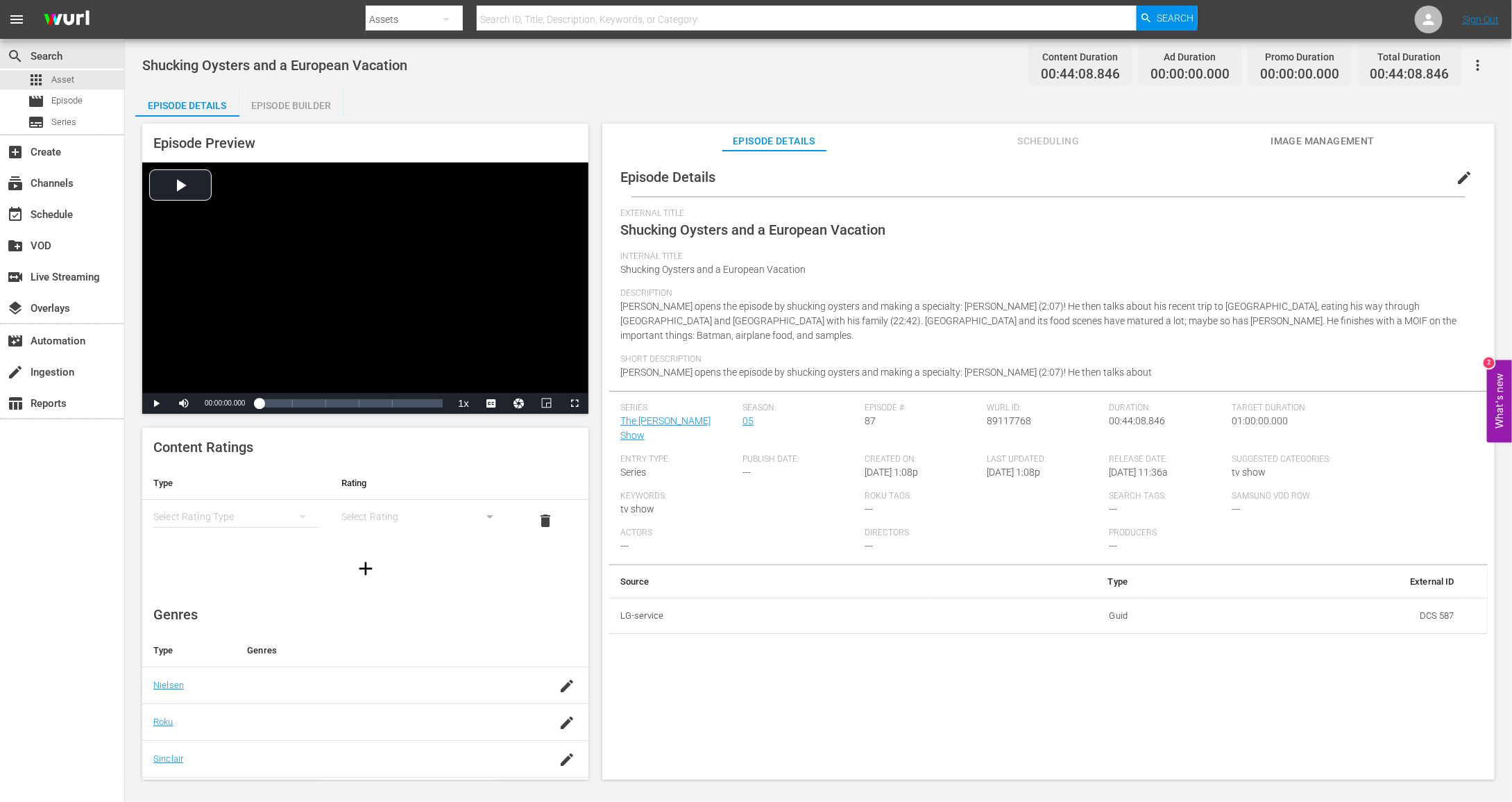
drag, startPoint x: 982, startPoint y: 567, endPoint x: 619, endPoint y: 267, distance: 470.9
click at [803, 366] on div "Episode Details edit External Title Shucking Oysters and a European Vacation In…" at bounding box center [1048, 395] width 878 height 476
click at [742, 97] on div "Episode Details Episode Builder Episode Preview Video Player is loading. Play V…" at bounding box center [818, 440] width 1367 height 702
click at [288, 103] on div "Episode Builder" at bounding box center [291, 106] width 104 height 33
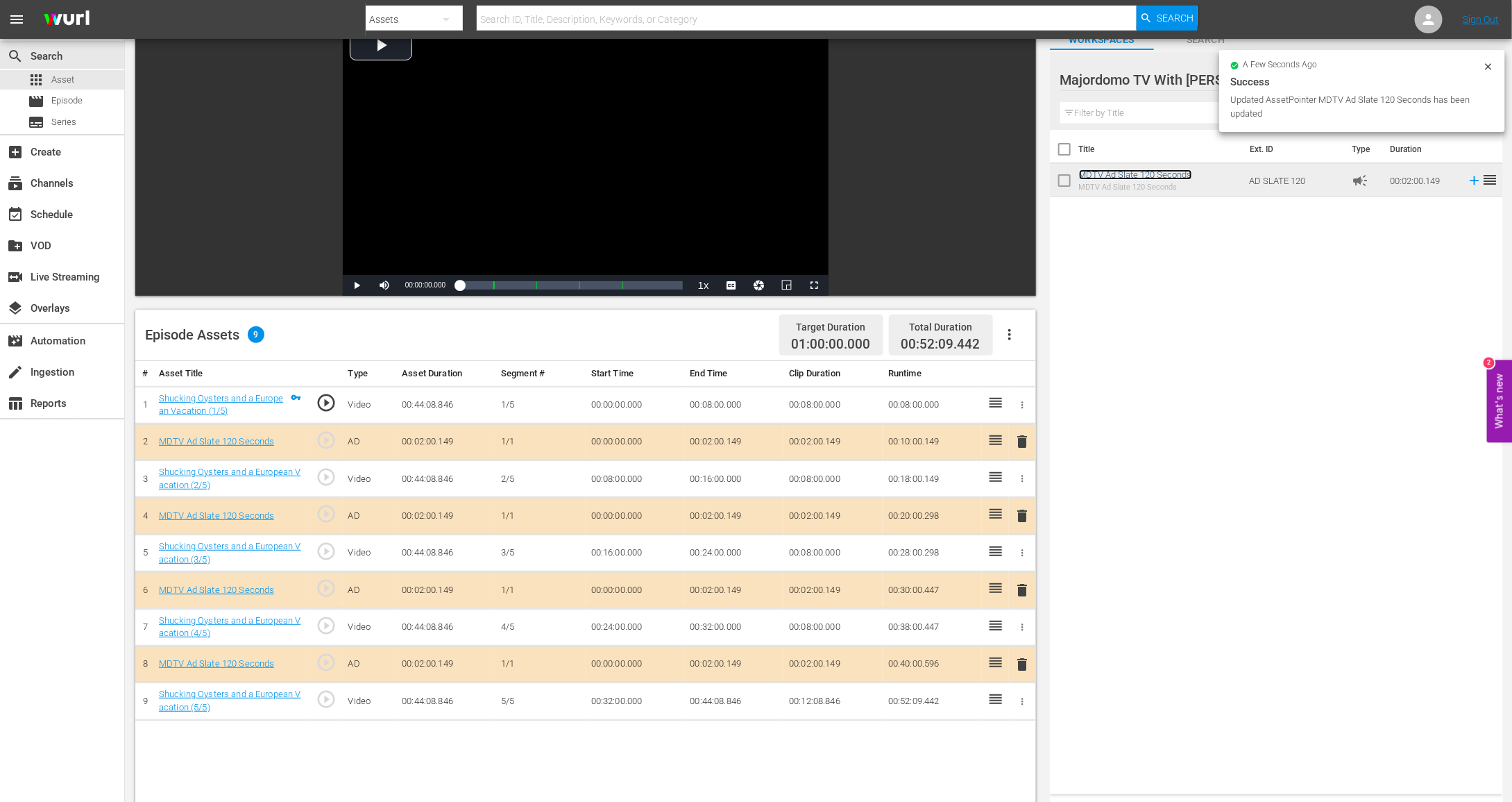
scroll to position [131, 0]
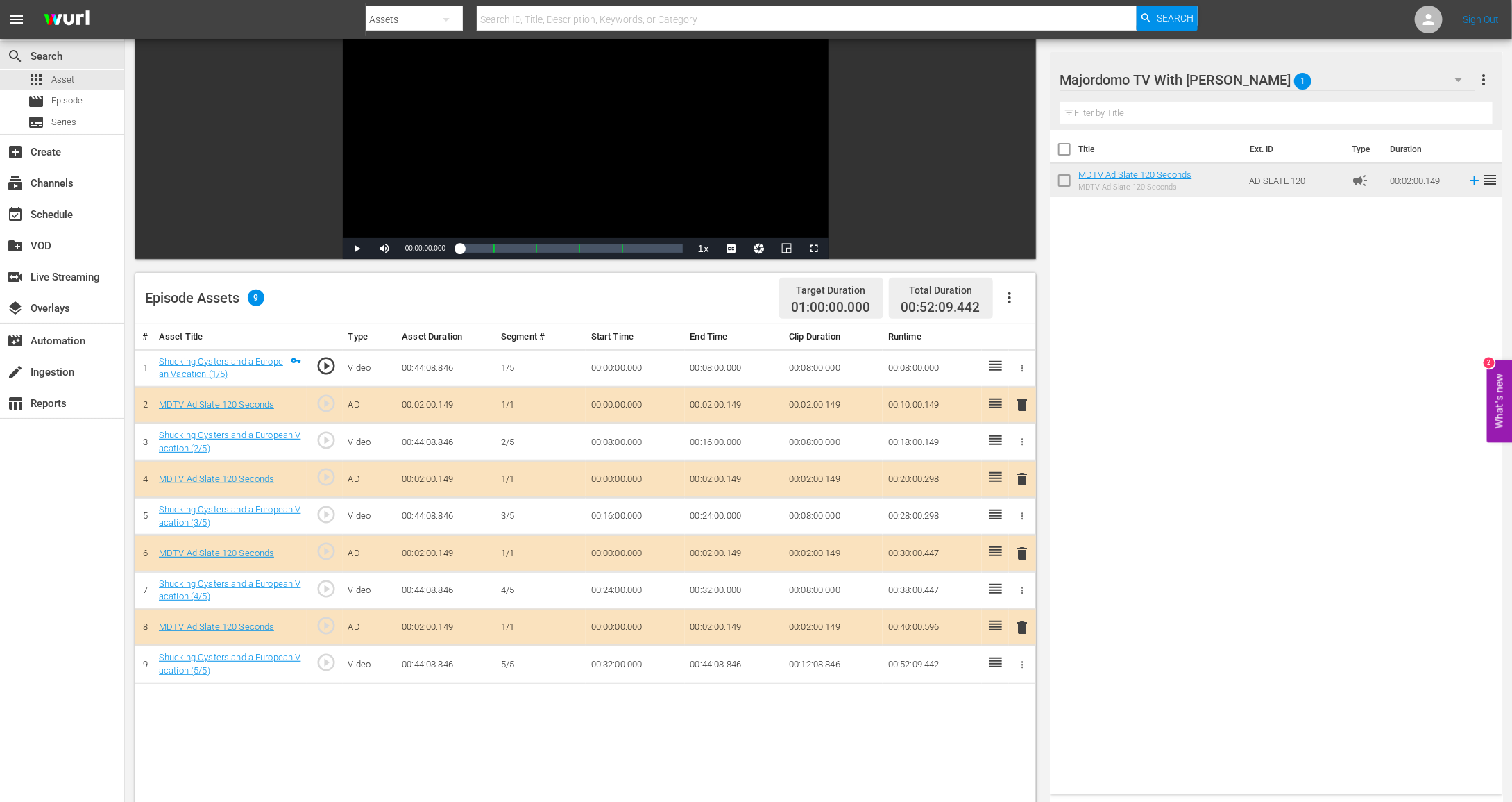
click at [711, 405] on td "00:02:00.149" at bounding box center [734, 405] width 99 height 37
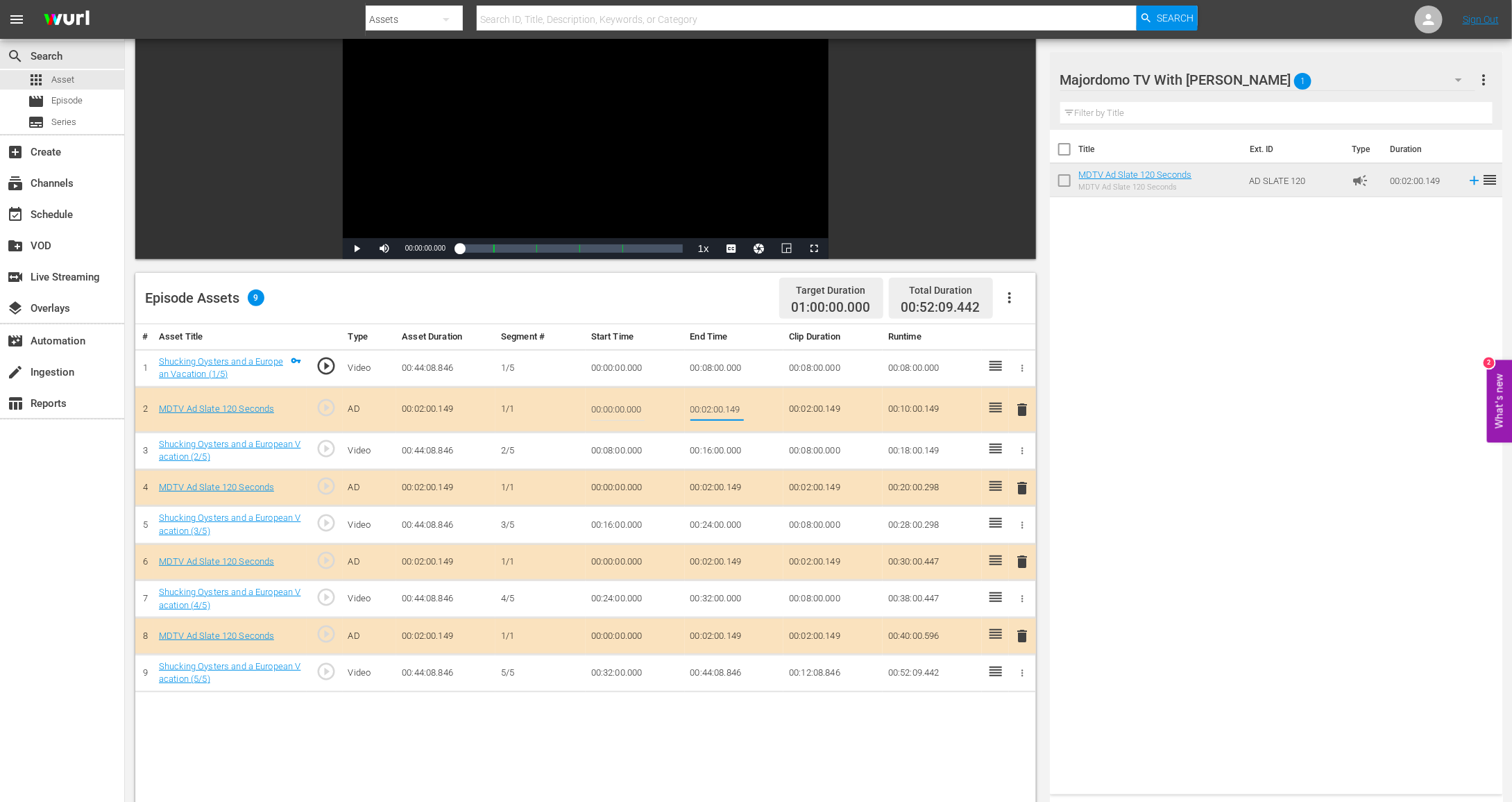
click at [711, 405] on input "00:02:00.149" at bounding box center [717, 409] width 54 height 33
type input "00:01:30"
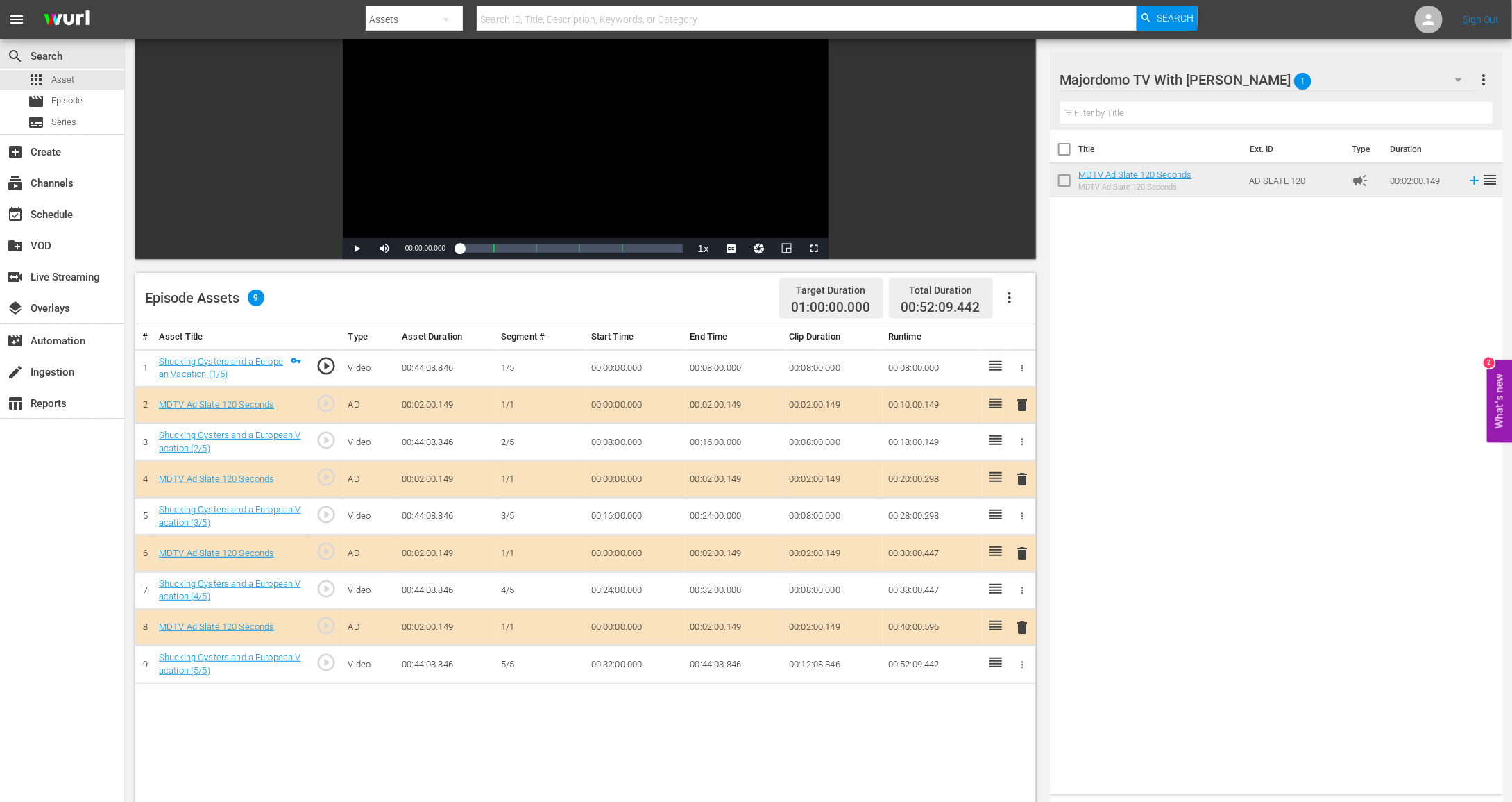
click at [706, 479] on td "00:02:00.149" at bounding box center [734, 479] width 99 height 37
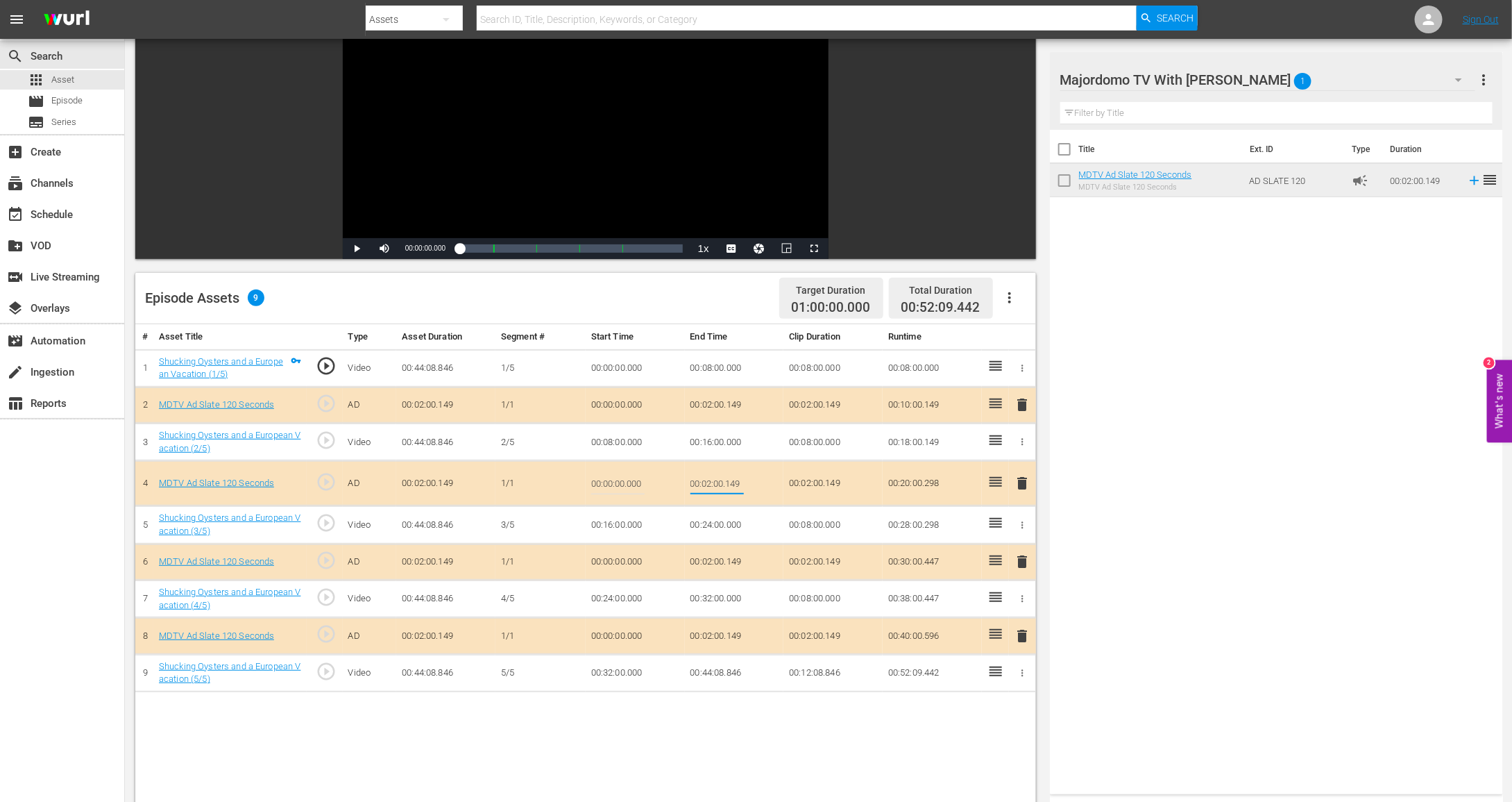
click at [706, 479] on input "00:02:00.149" at bounding box center [717, 483] width 54 height 33
type input "00:01:30"
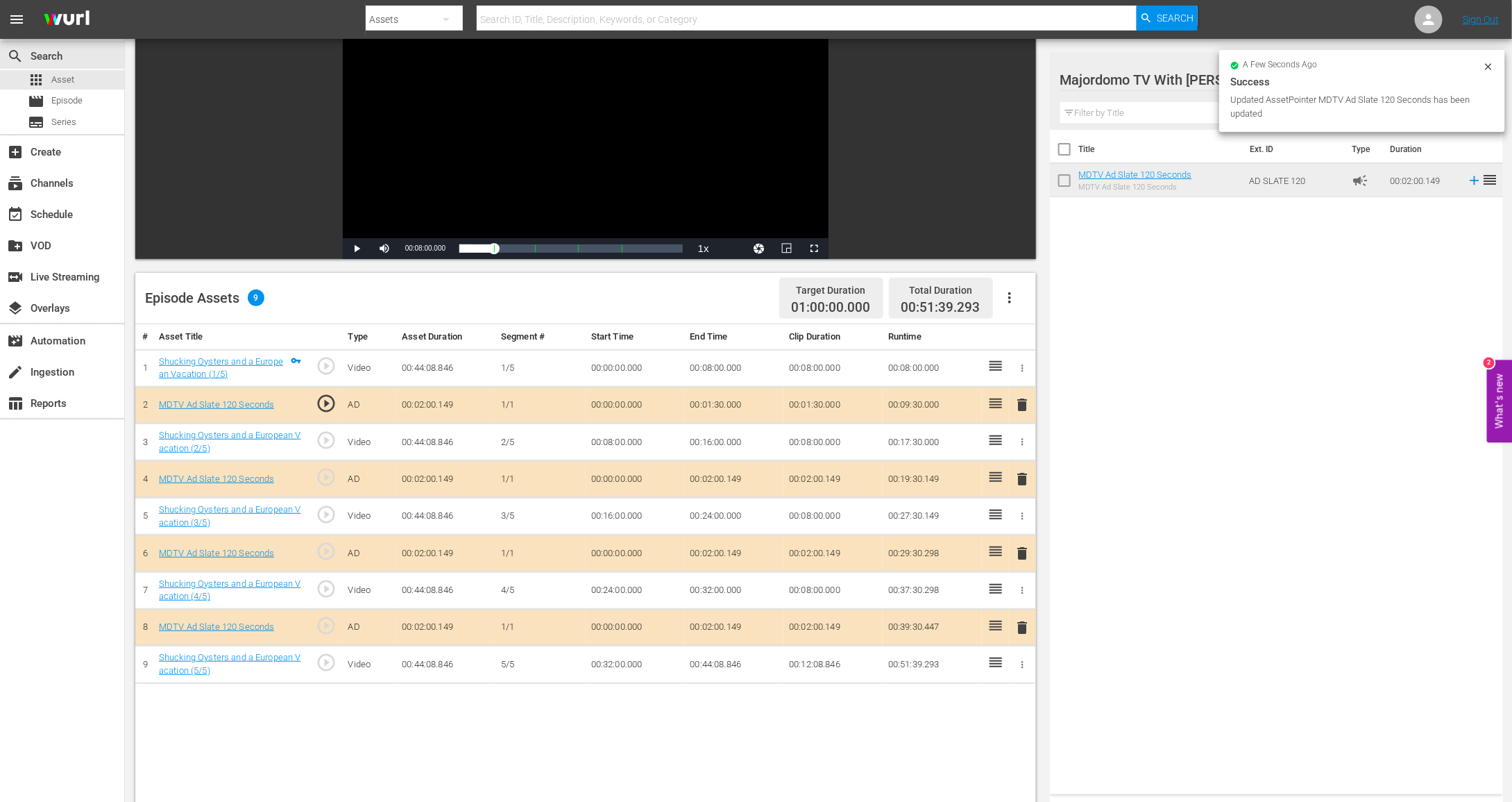
click at [724, 545] on td "00:02:00.149" at bounding box center [734, 554] width 99 height 37
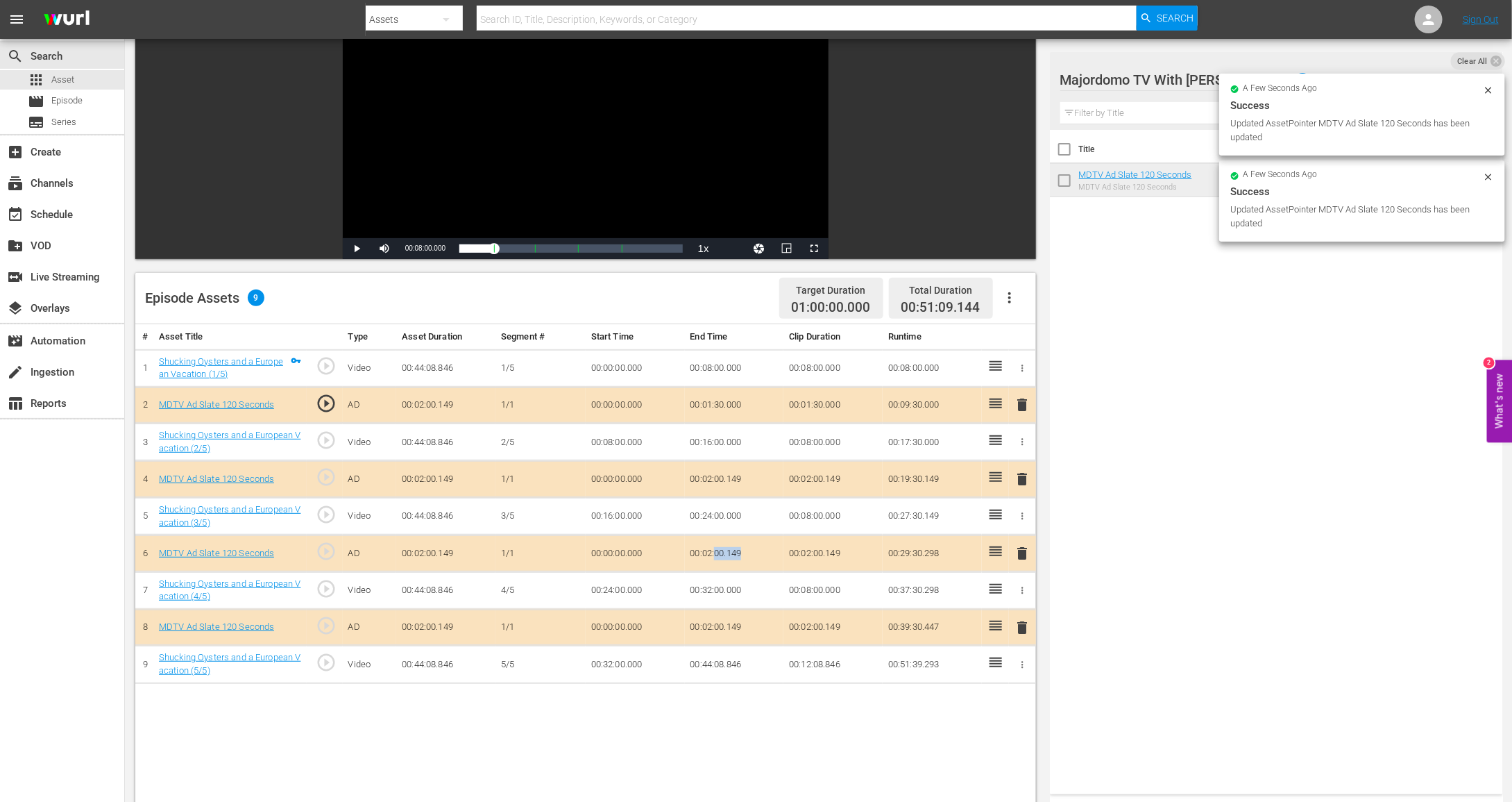
click at [724, 545] on td "00:02:00.149" at bounding box center [734, 554] width 99 height 37
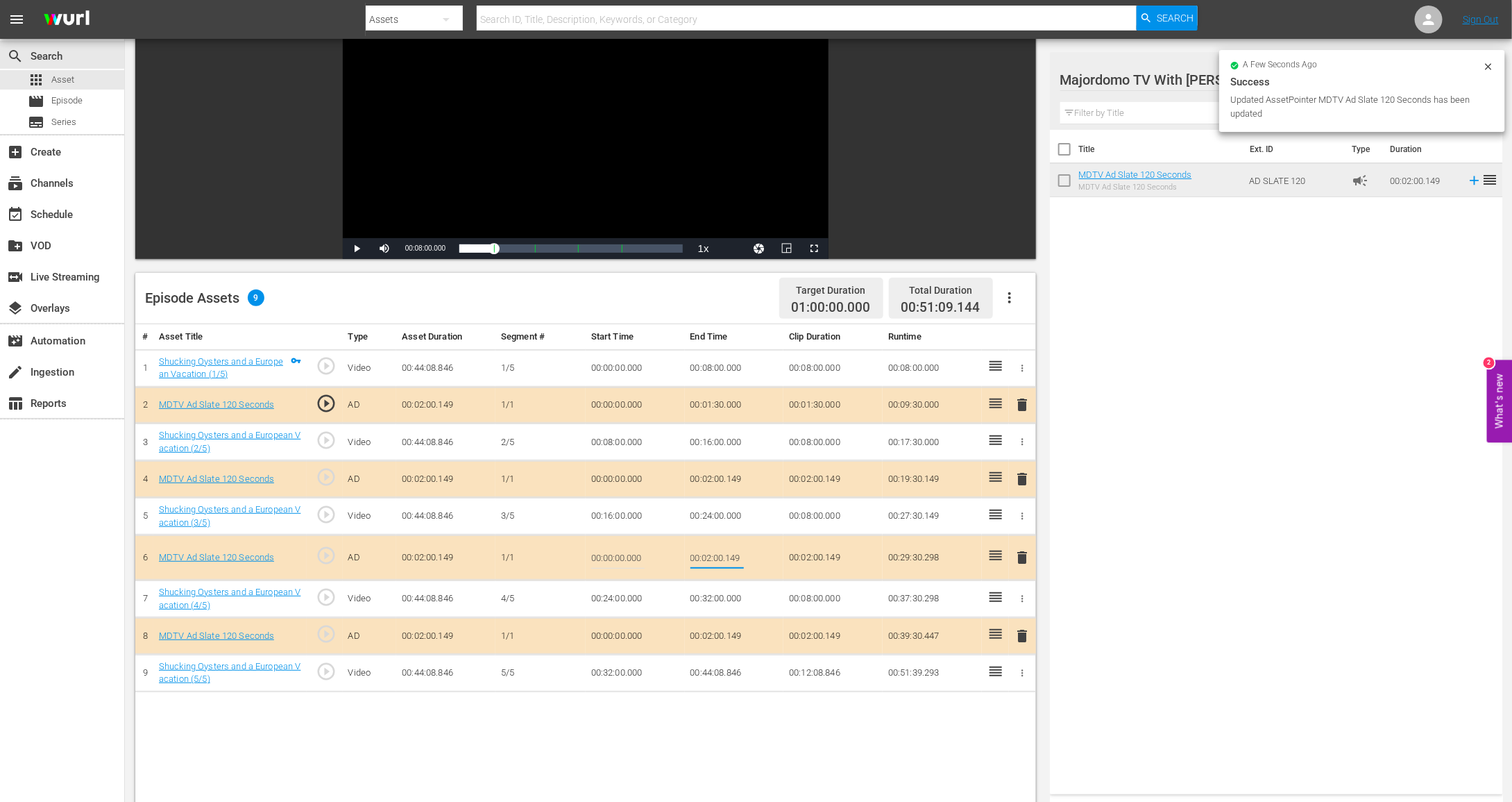
click at [724, 545] on input "00:02:00.149" at bounding box center [717, 557] width 54 height 33
type input "00:01;30"
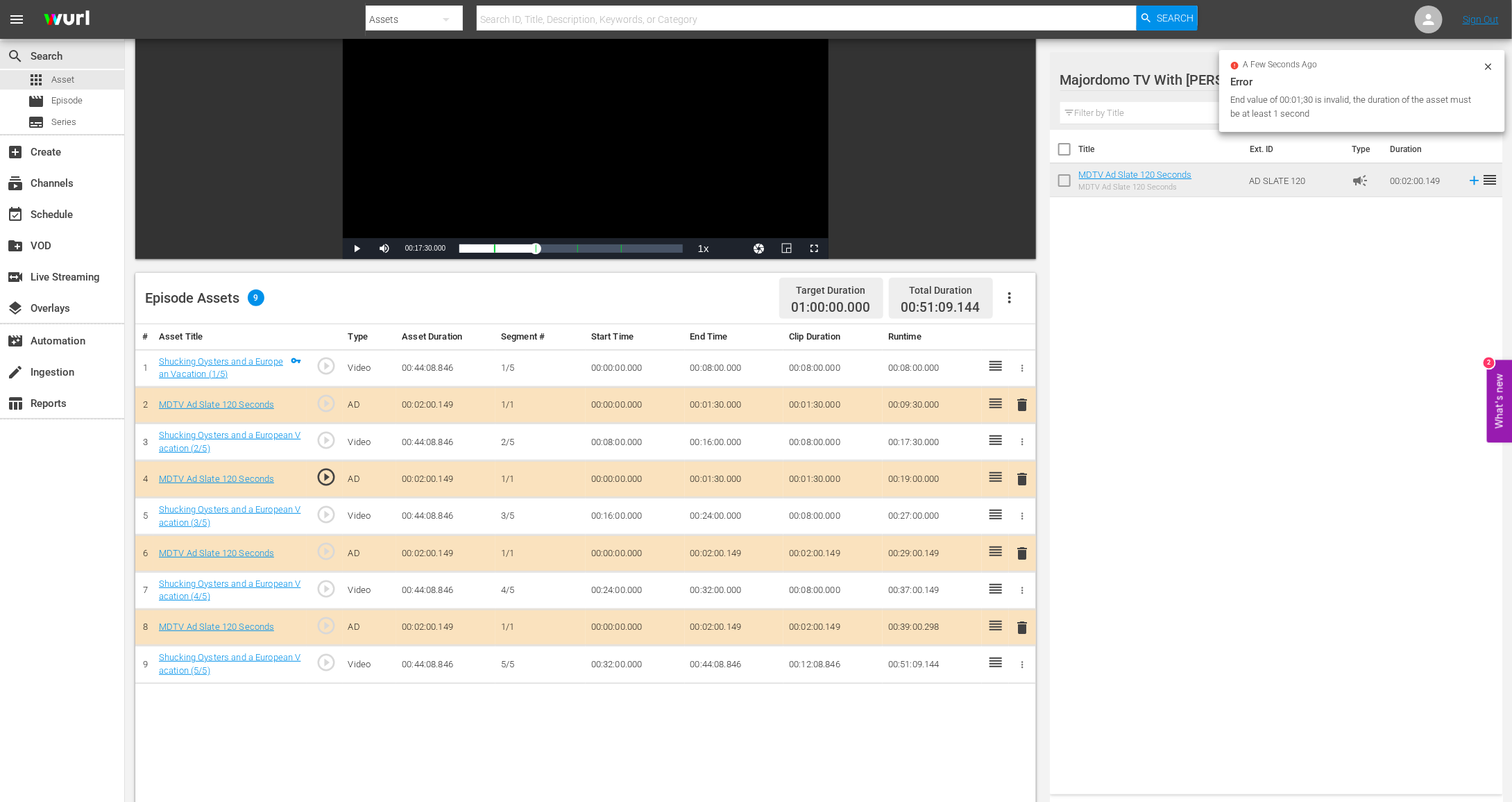
click at [706, 621] on td "00:02:00.149" at bounding box center [734, 627] width 99 height 37
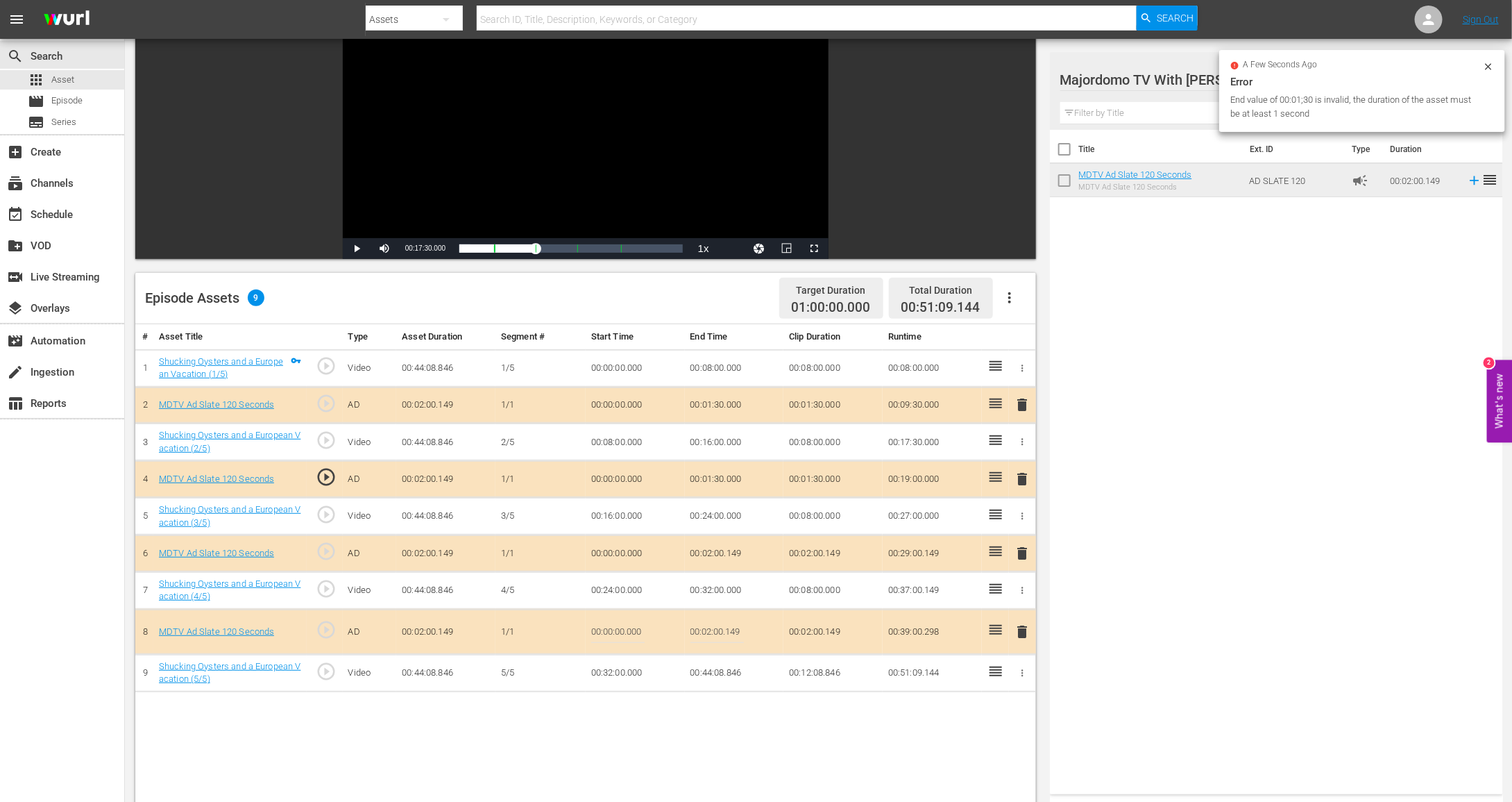
click at [706, 621] on input "00:02:00.149" at bounding box center [717, 631] width 54 height 33
type input "00:01:30"
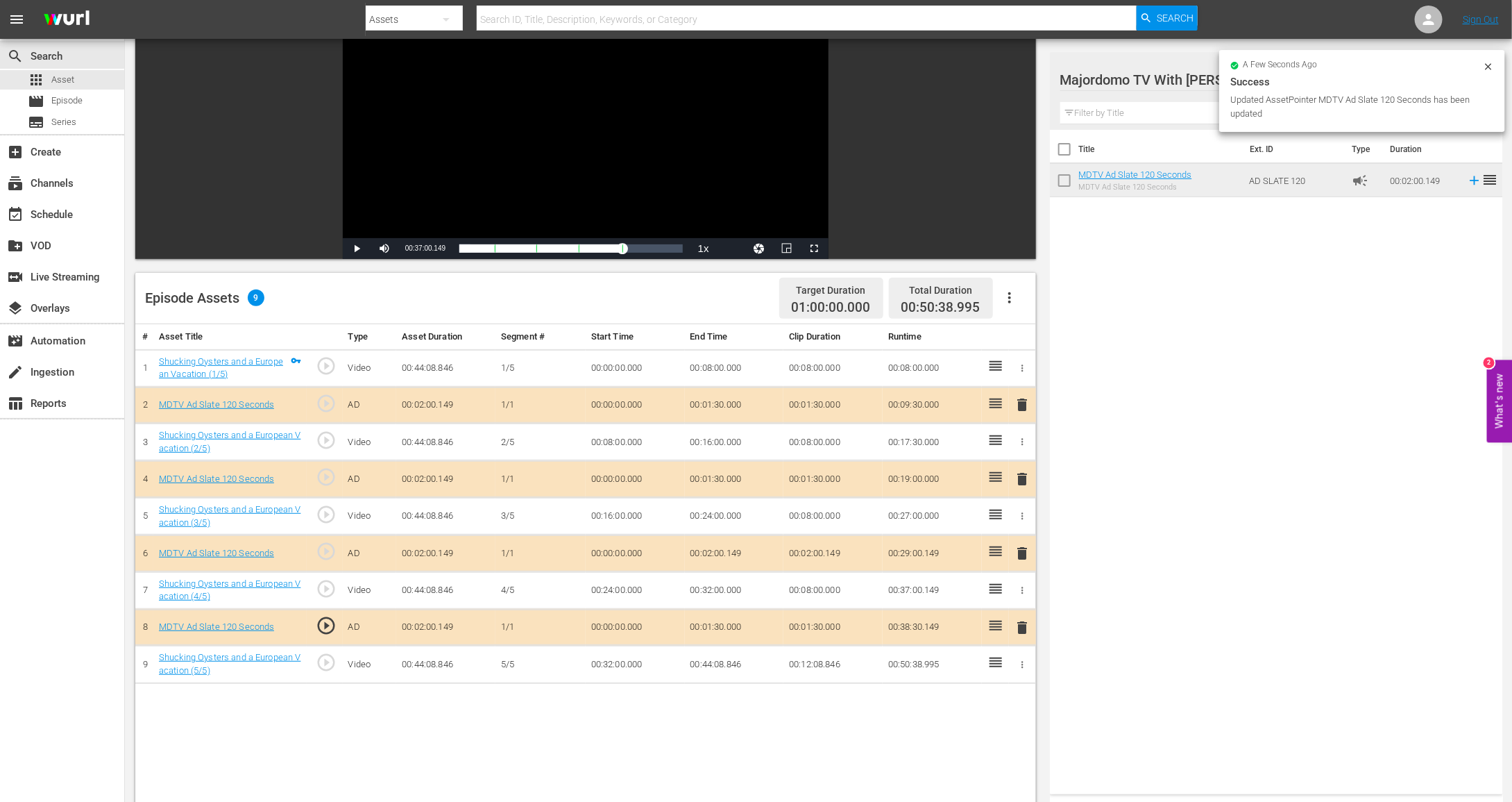
click at [729, 545] on td "00:02:00.149" at bounding box center [734, 554] width 99 height 37
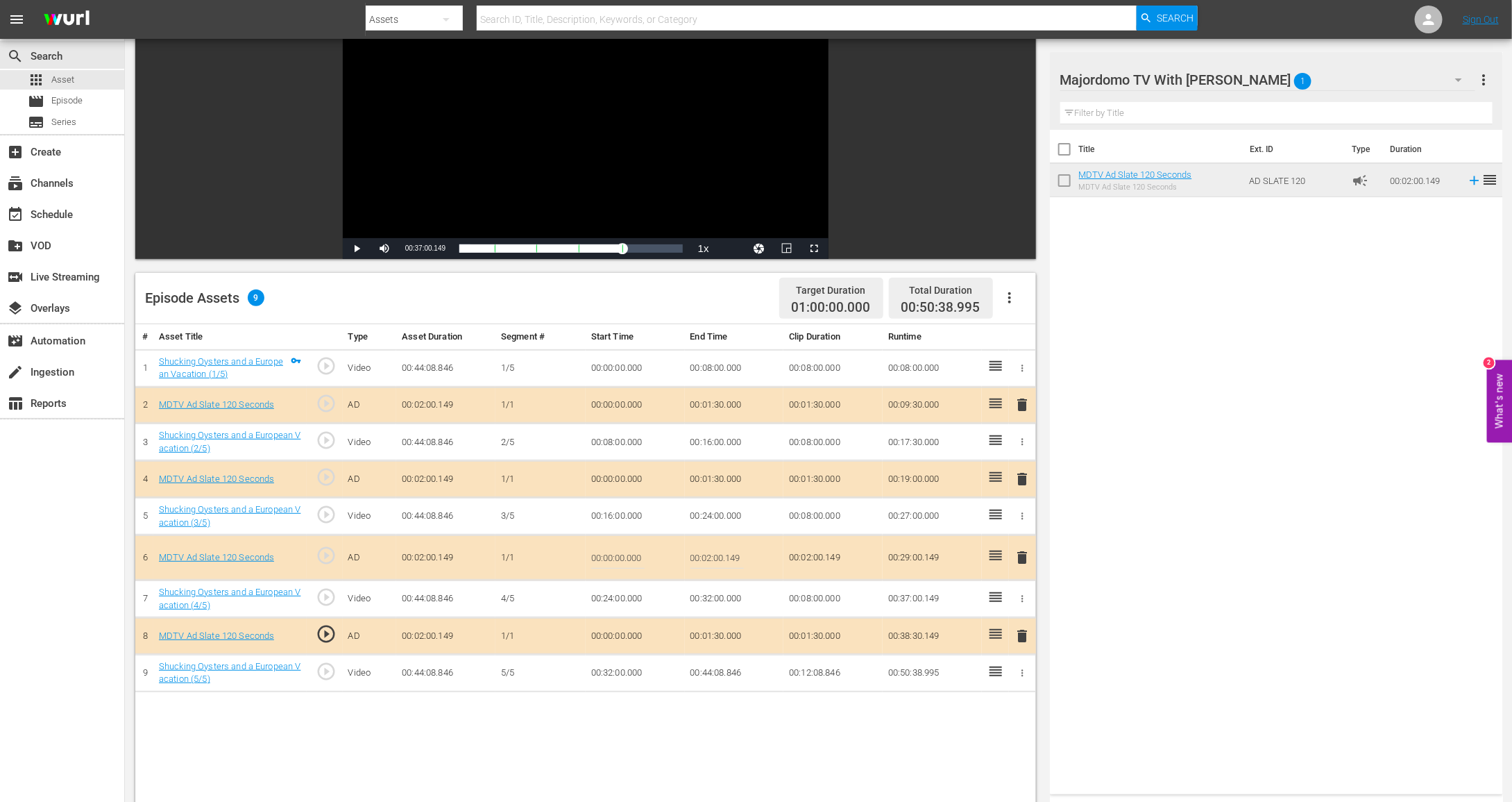
click at [729, 545] on input "00:02:00.149" at bounding box center [717, 557] width 54 height 33
type input "00:01:30"
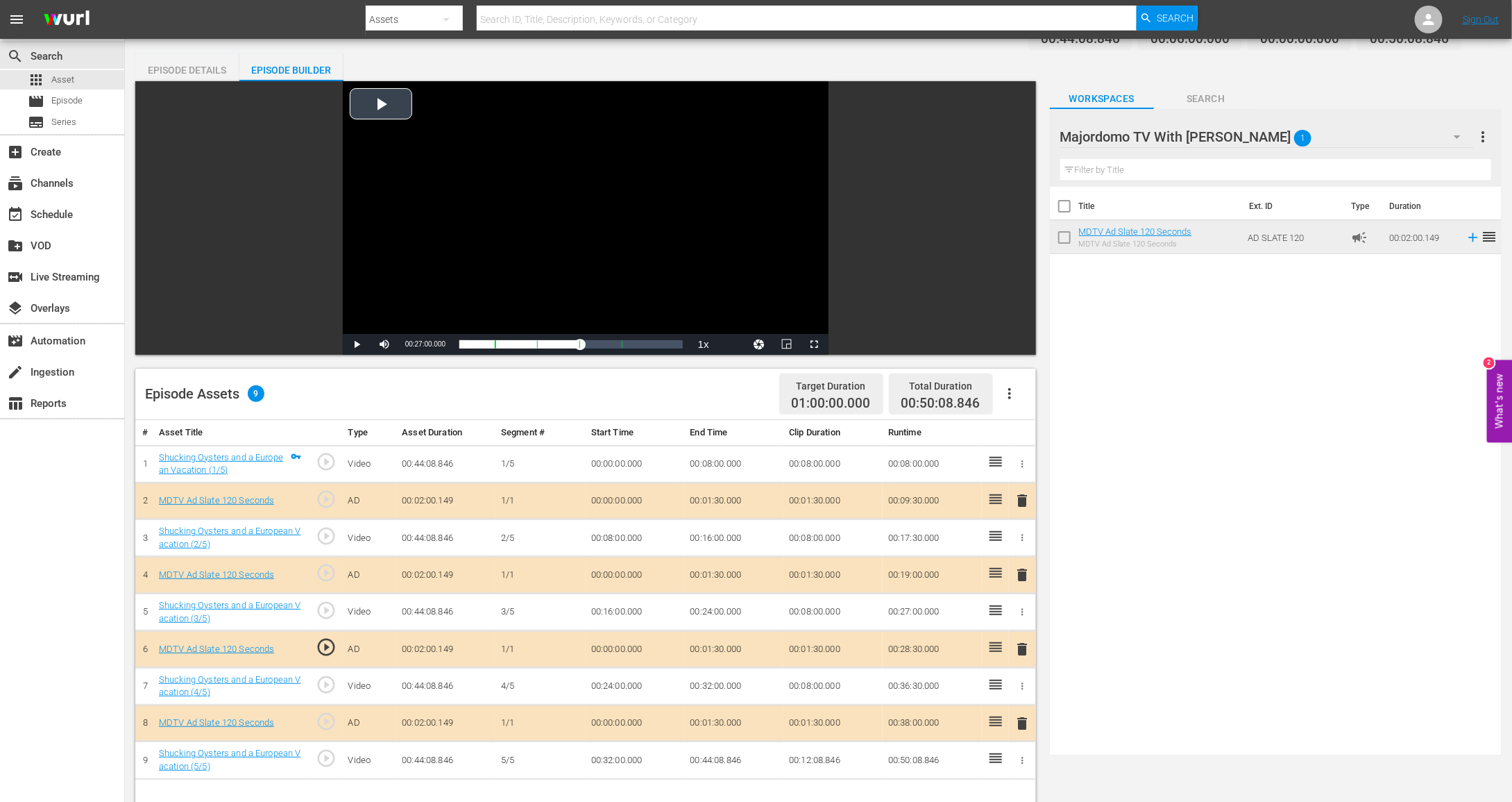
scroll to position [0, 0]
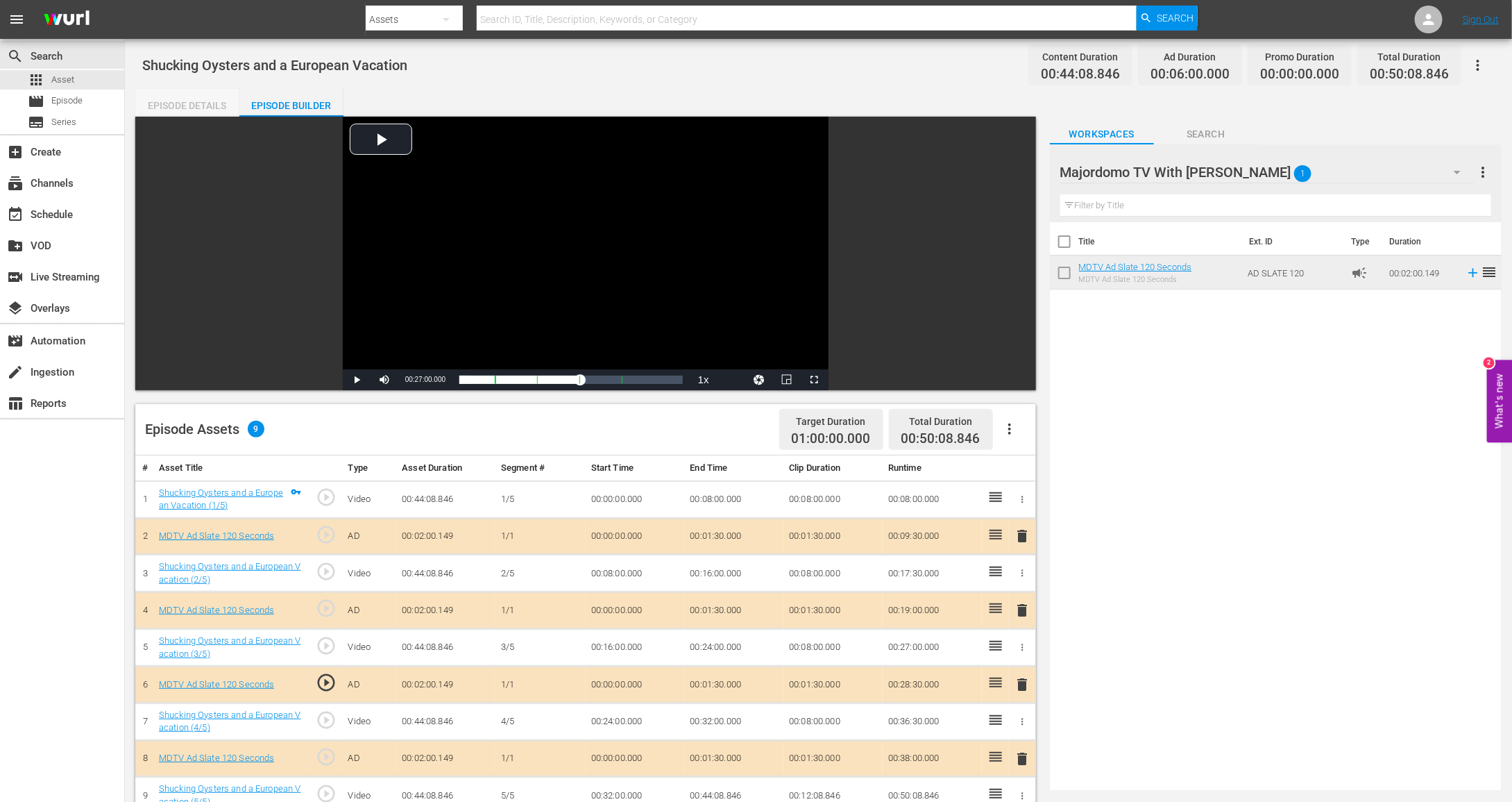
click at [170, 102] on div "Episode Details" at bounding box center [187, 106] width 104 height 33
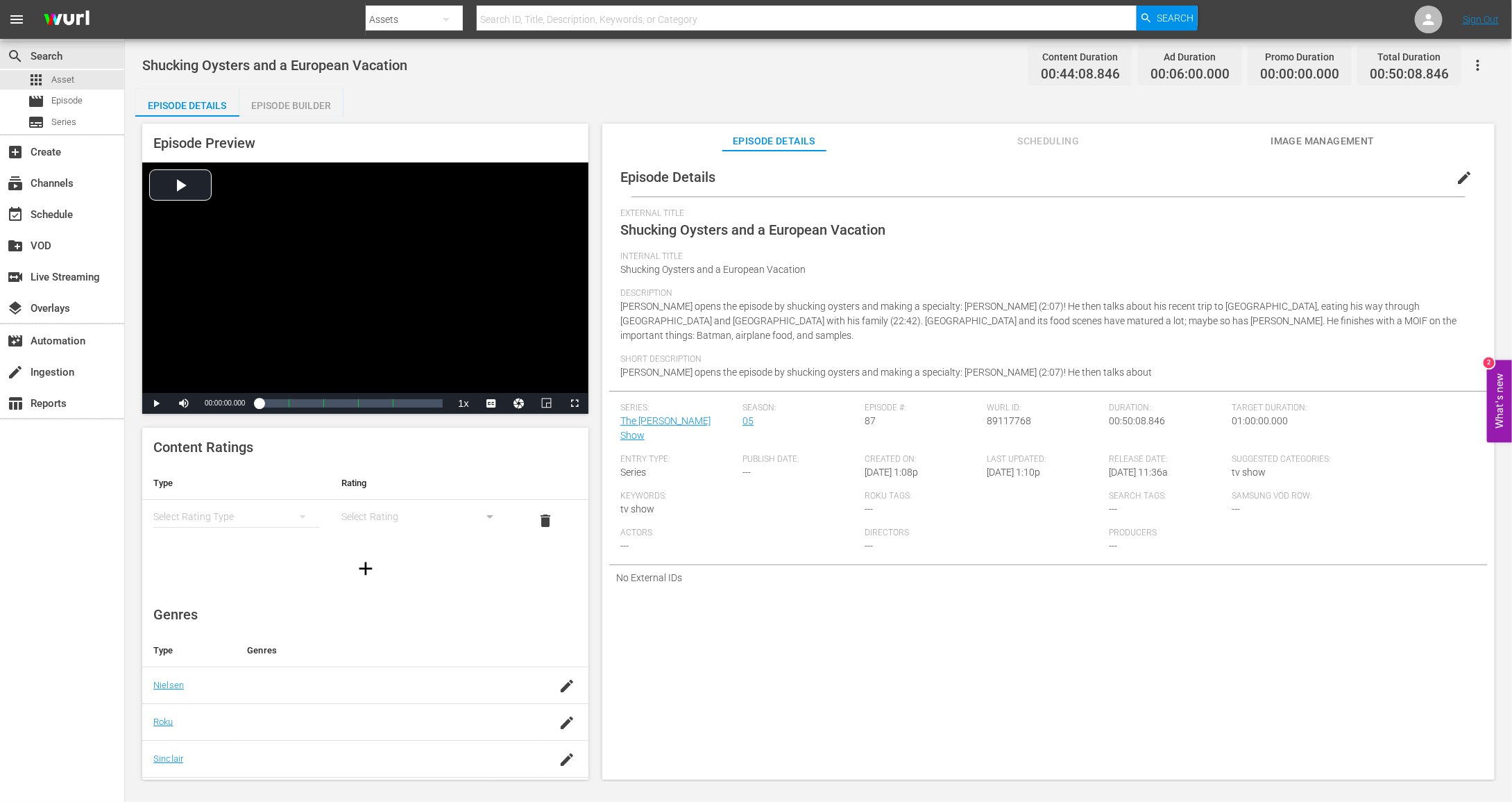
click at [1354, 153] on div "Episode Details edit External Title Shucking Oysters and a European Vacation In…" at bounding box center [1048, 472] width 893 height 642
click at [1340, 138] on span "Image Management" at bounding box center [1323, 141] width 104 height 17
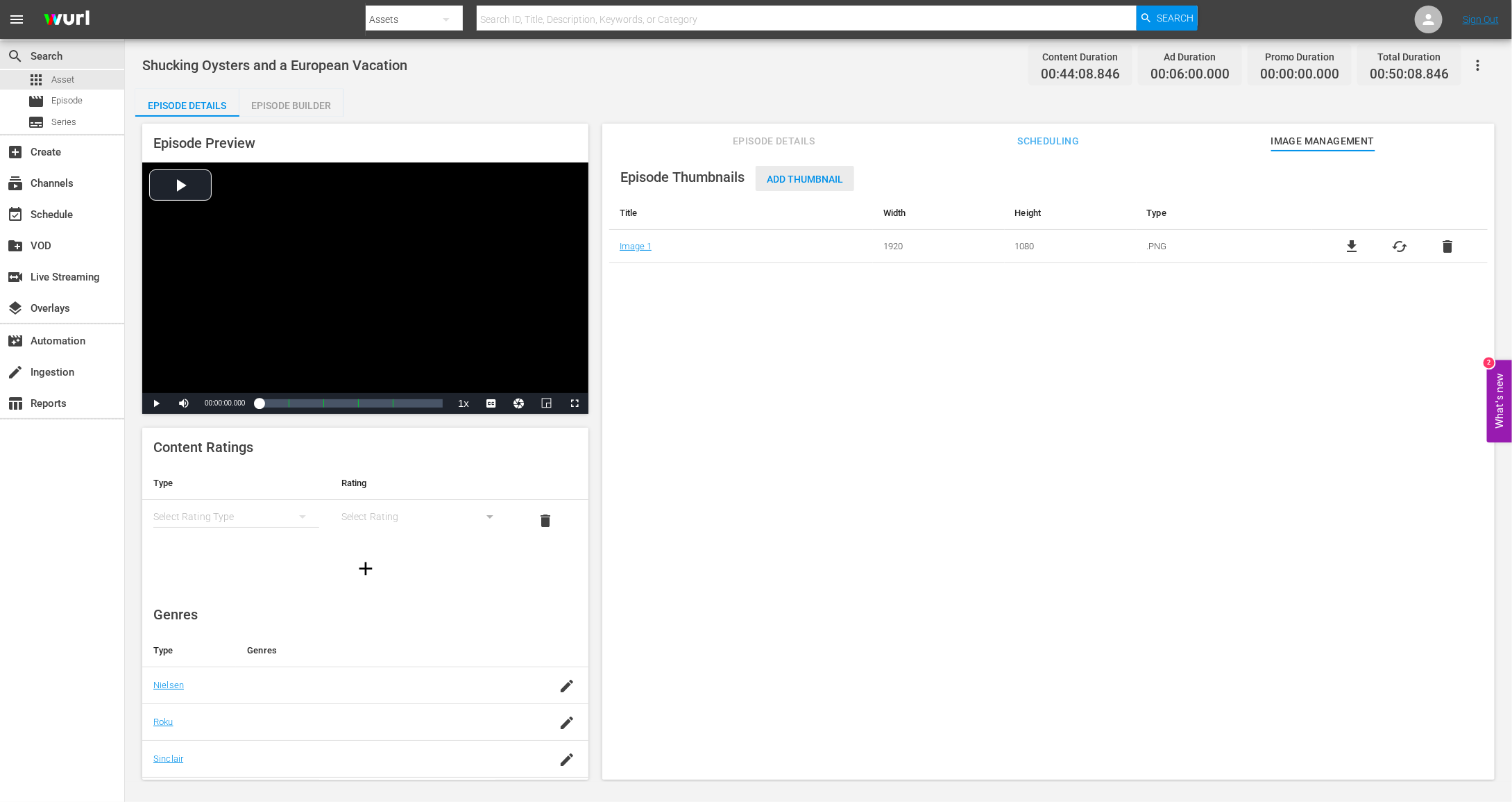
click at [808, 186] on div "Add Thumbnail" at bounding box center [804, 178] width 98 height 26
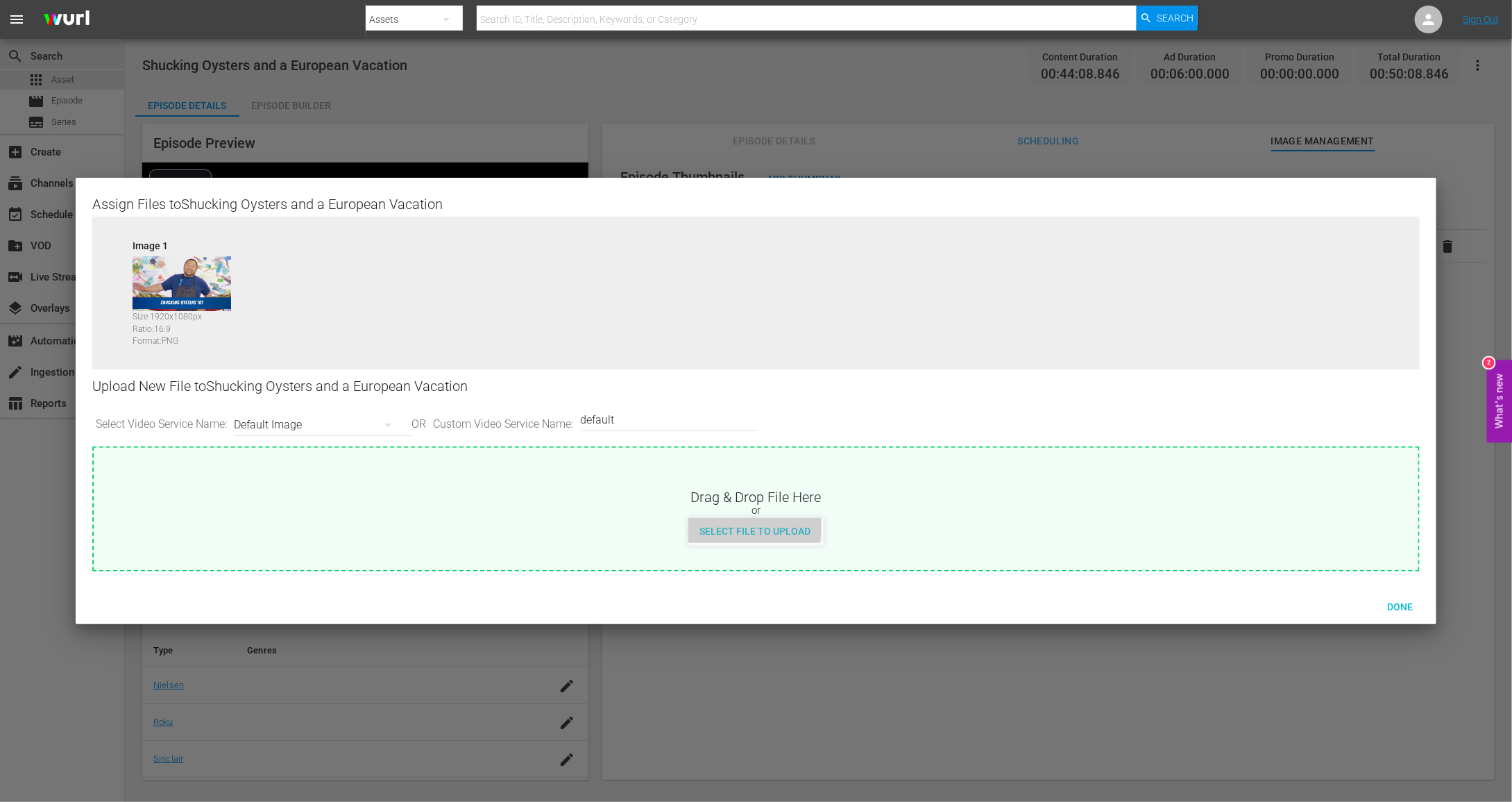
click at [746, 526] on span "Select File to Upload" at bounding box center [756, 531] width 134 height 11
type input "C:\fakepath\MDTV_DCS_587_Art_400x225.png"
click at [1407, 606] on span "Done" at bounding box center [1401, 606] width 48 height 11
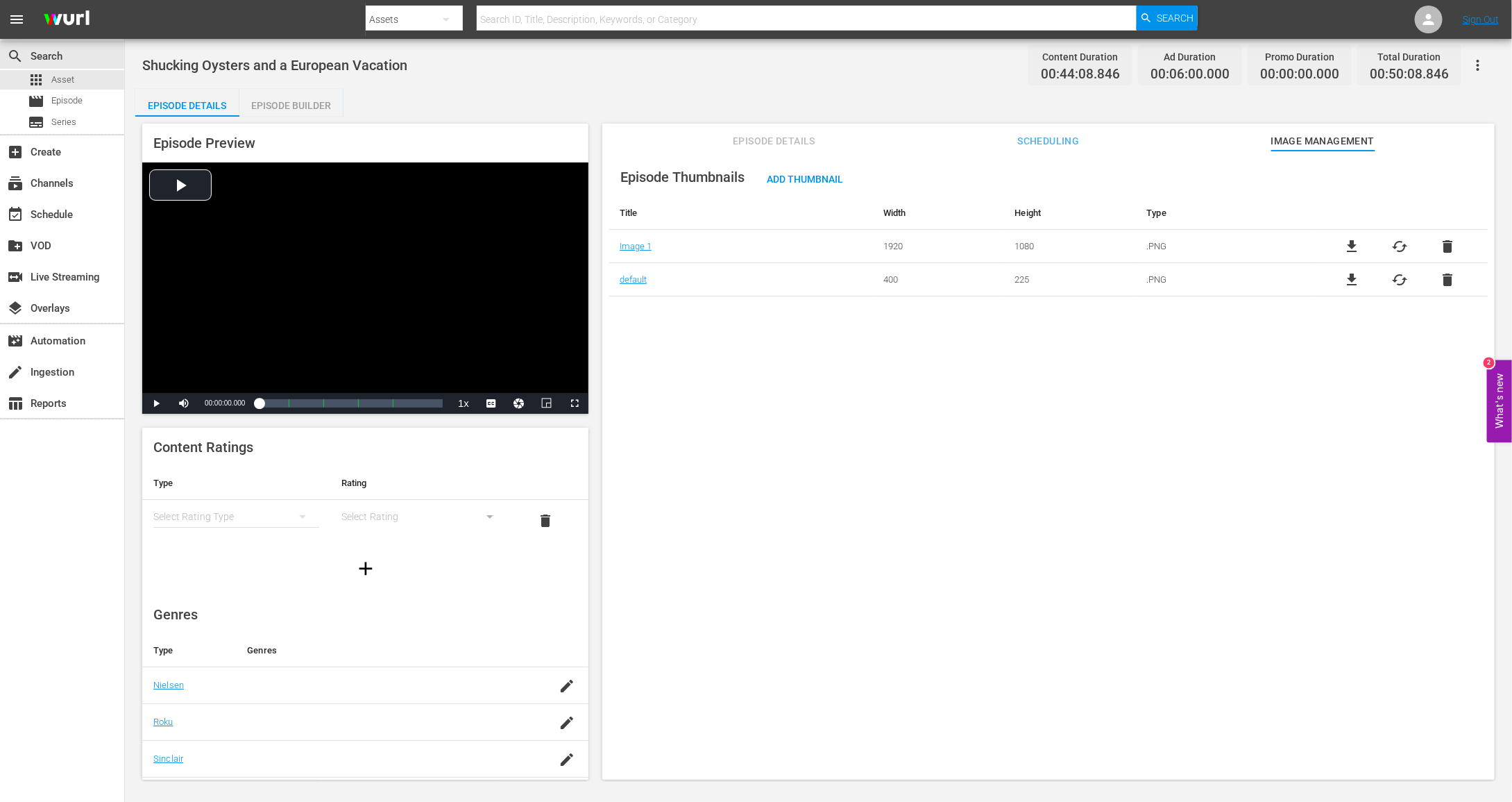
click at [1480, 54] on button "button" at bounding box center [1478, 65] width 33 height 33
click at [1420, 73] on div "Add Episode to Workspace" at bounding box center [1379, 70] width 212 height 33
click at [709, 111] on div "Episode Details Episode Builder Episode Preview Video Player is loading. Play V…" at bounding box center [818, 440] width 1367 height 702
click at [54, 175] on div "subscriptions Channels" at bounding box center [39, 181] width 78 height 12
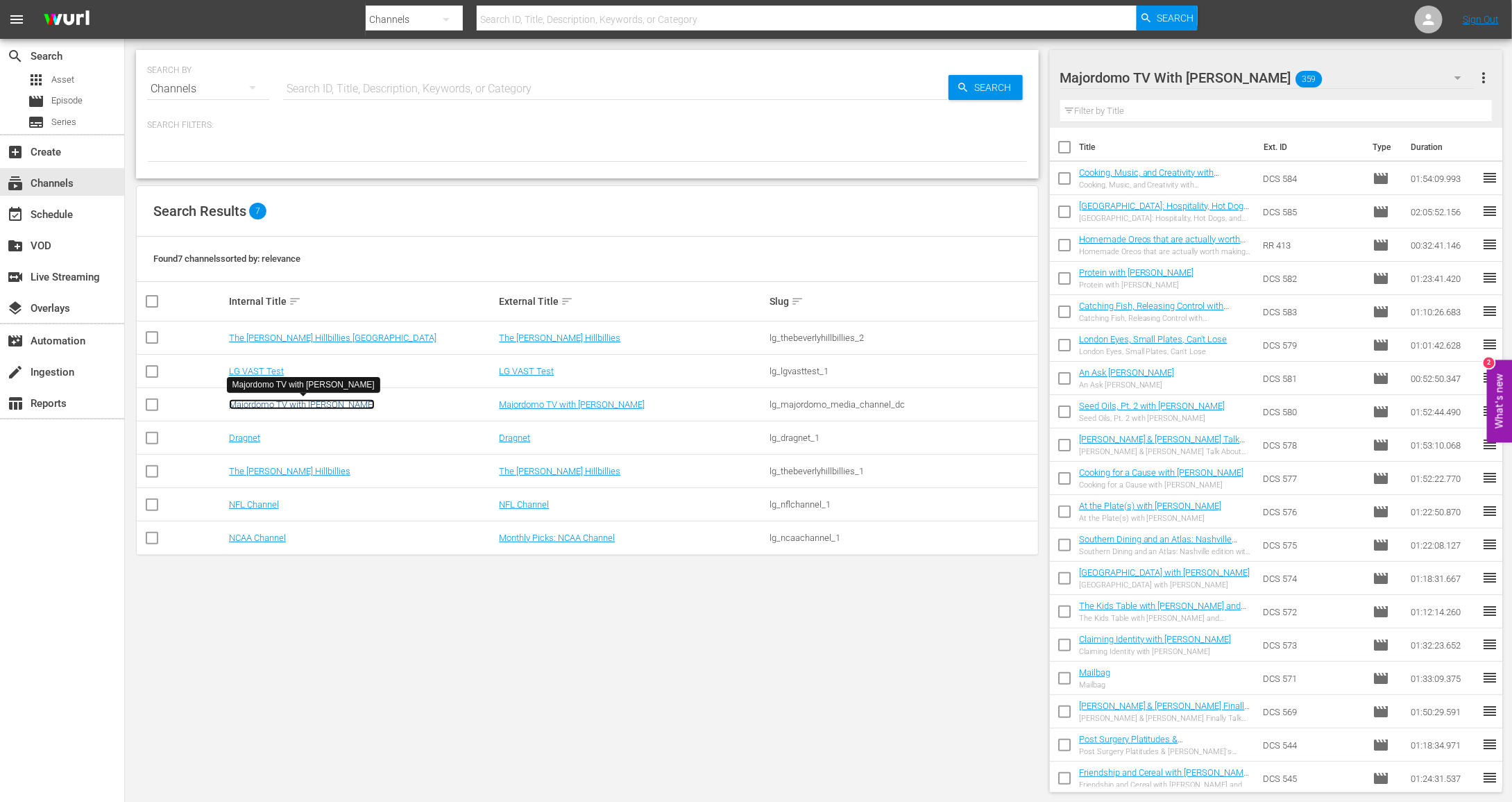
click at [335, 408] on link "Majordomo TV with [PERSON_NAME]" at bounding box center [302, 404] width 146 height 11
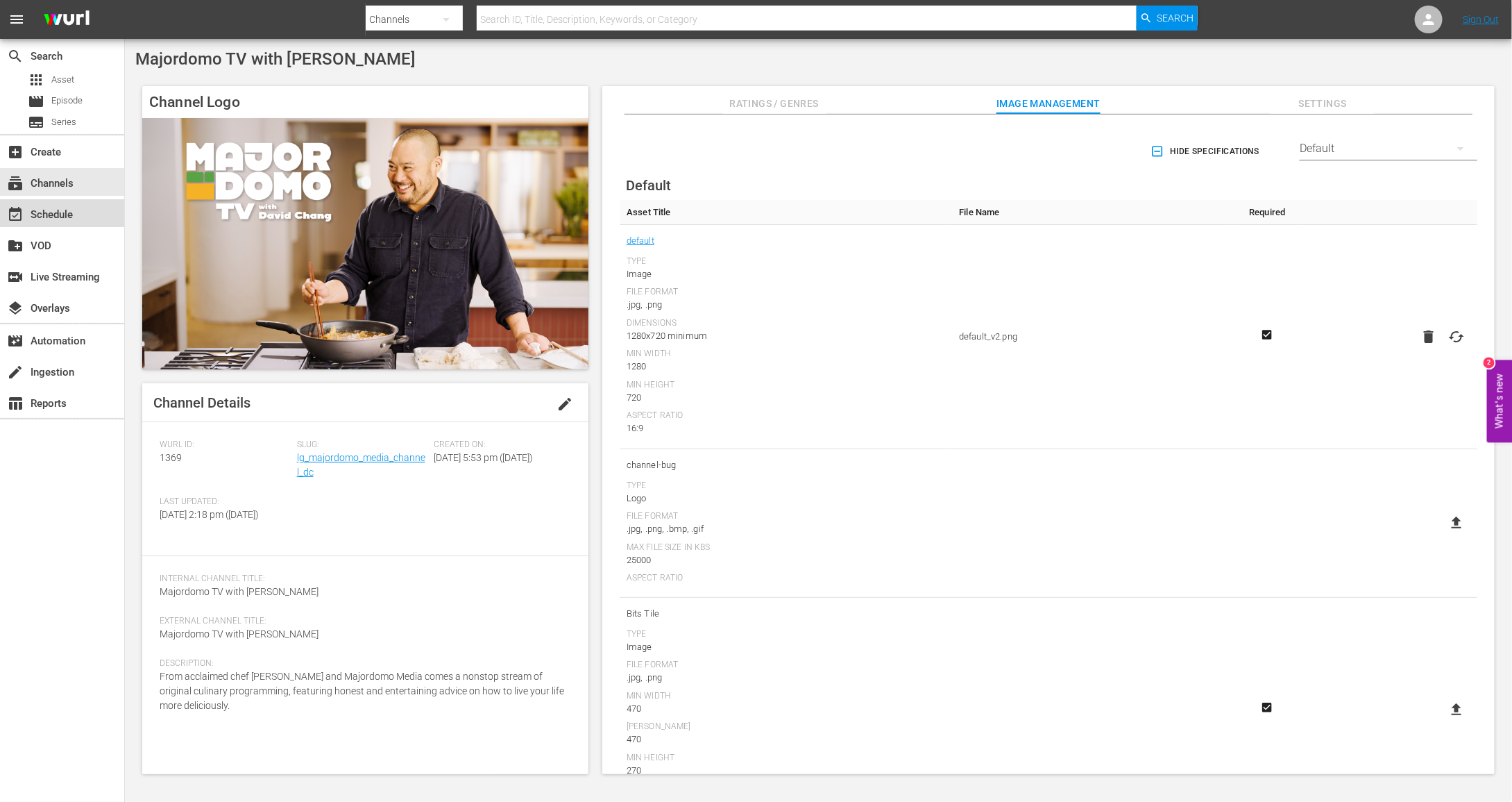
click at [65, 219] on div "event_available Schedule" at bounding box center [39, 212] width 78 height 12
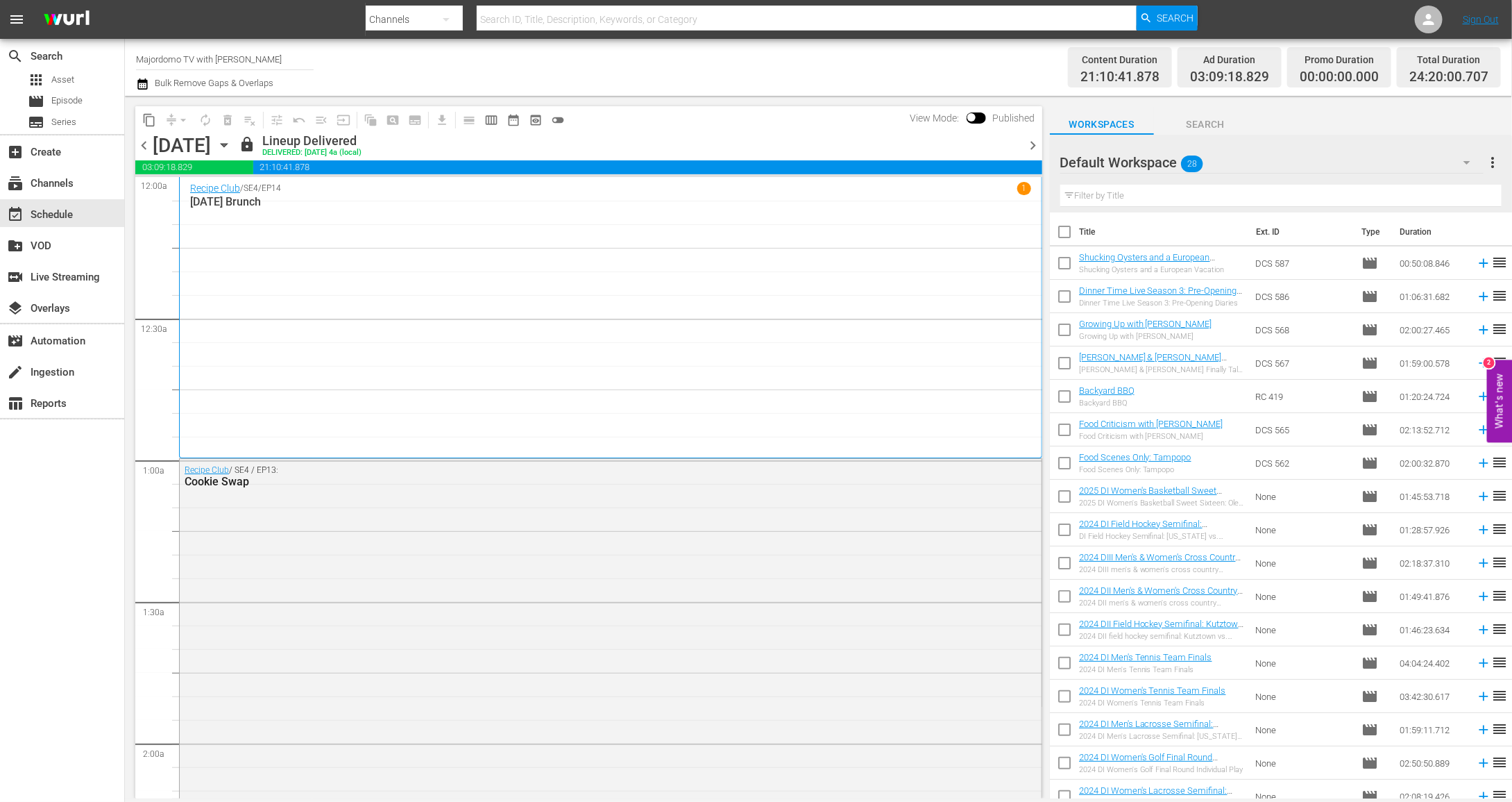
click at [1068, 262] on input "checkbox" at bounding box center [1064, 266] width 29 height 29
checkbox input "true"
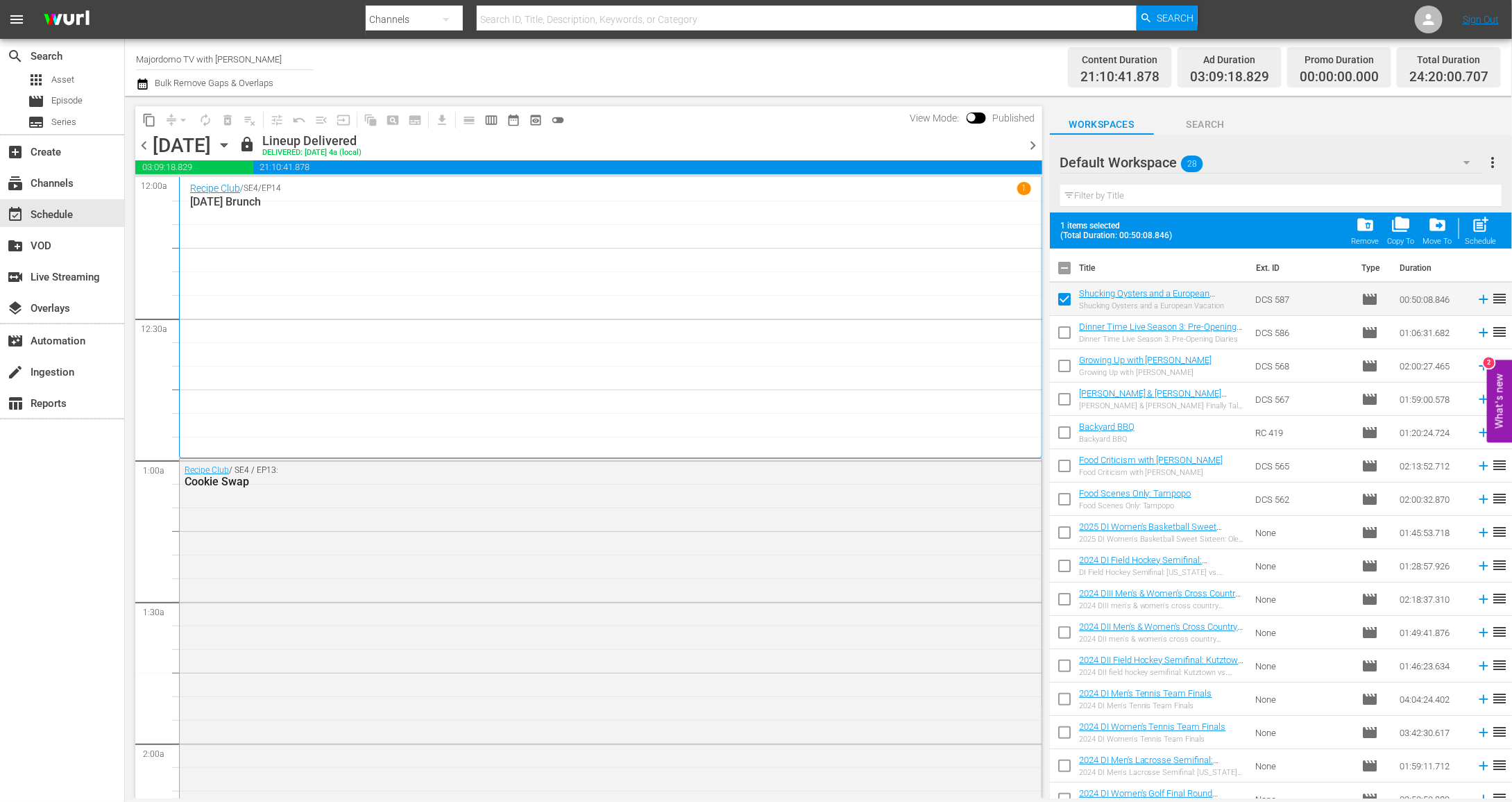
click at [1068, 326] on input "checkbox" at bounding box center [1064, 335] width 29 height 29
checkbox input "true"
click at [1444, 219] on span "drive_file_move" at bounding box center [1438, 224] width 19 height 19
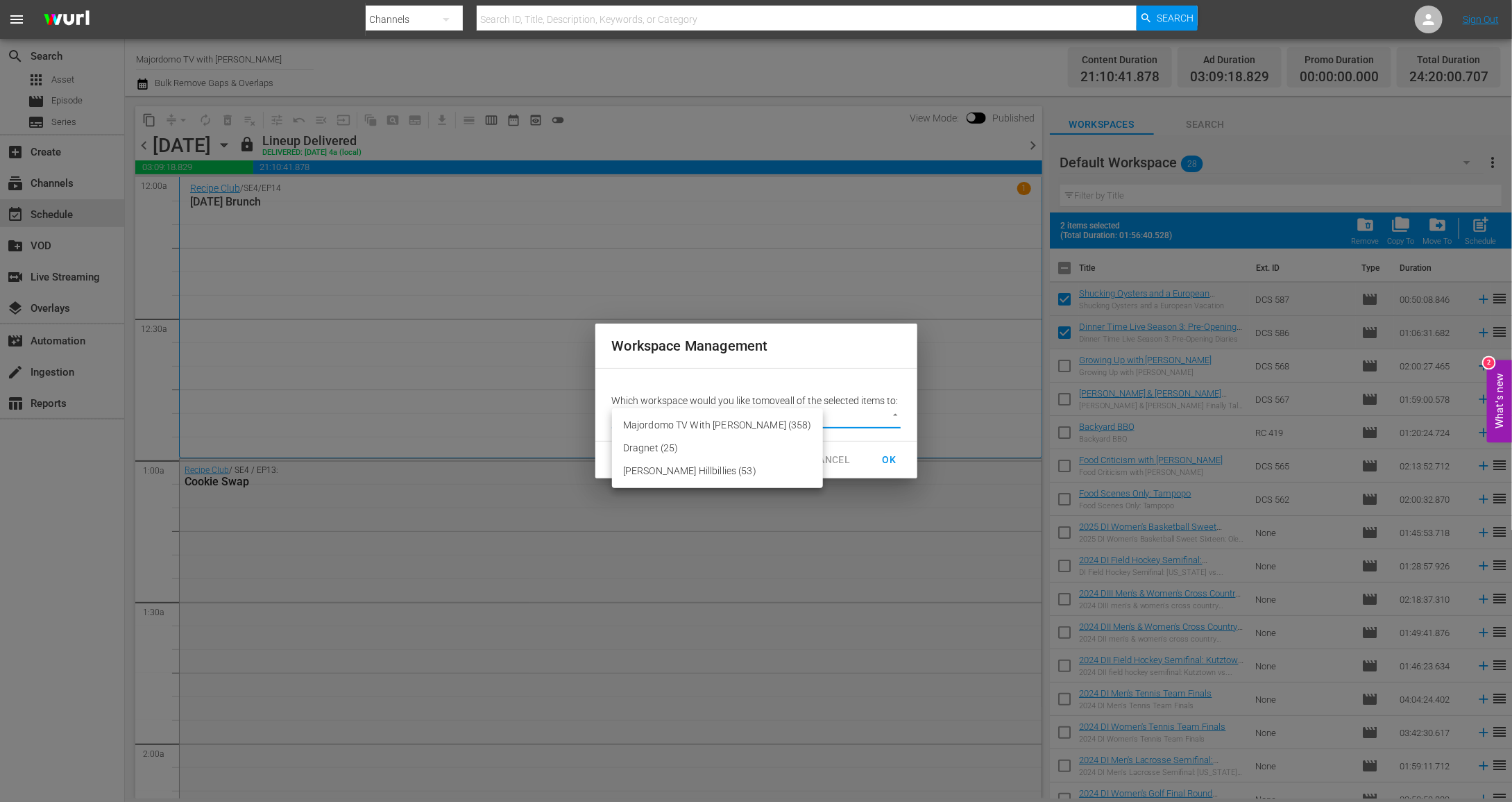
click at [827, 432] on body "menu Search By Channels Search ID, Title, Description, Keywords, or Category Se…" at bounding box center [756, 401] width 1512 height 802
click at [773, 427] on li "Majordomo TV With [PERSON_NAME] (358)" at bounding box center [718, 425] width 211 height 23
type input "2560"
click at [882, 468] on span "OK" at bounding box center [889, 460] width 22 height 17
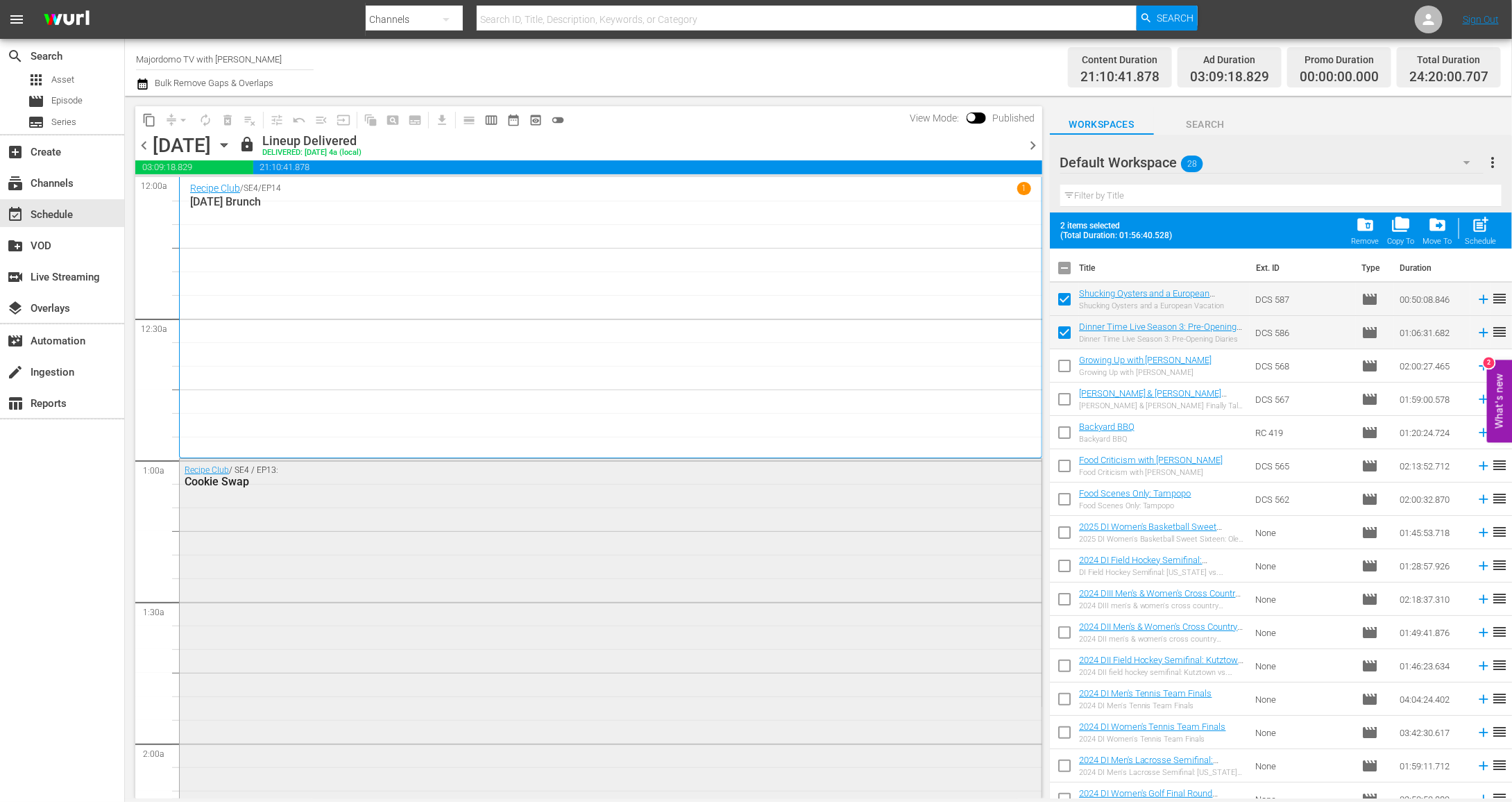
checkbox input "false"
